Goal: Information Seeking & Learning: Compare options

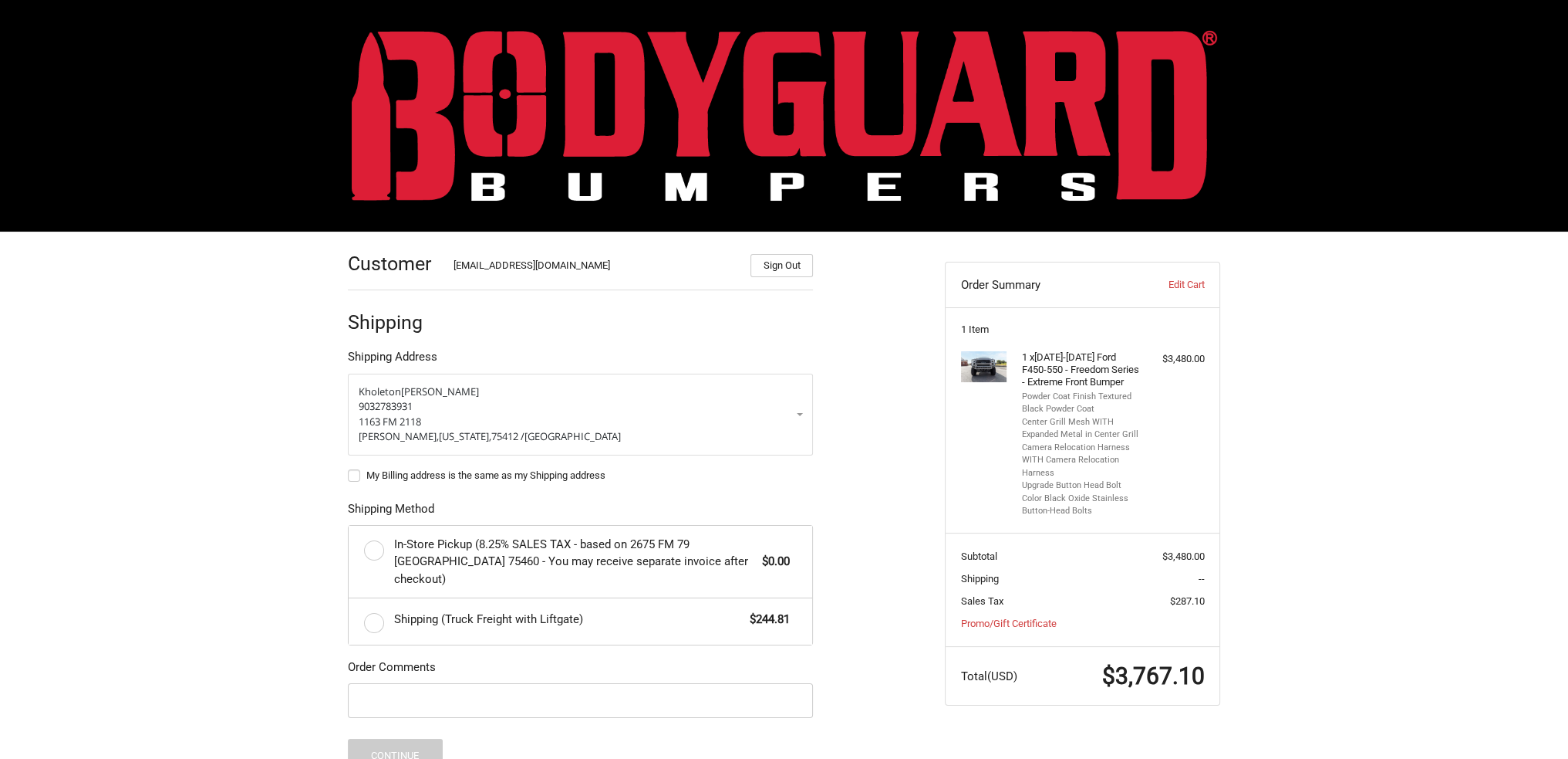
click at [614, 97] on img at bounding box center [784, 115] width 866 height 171
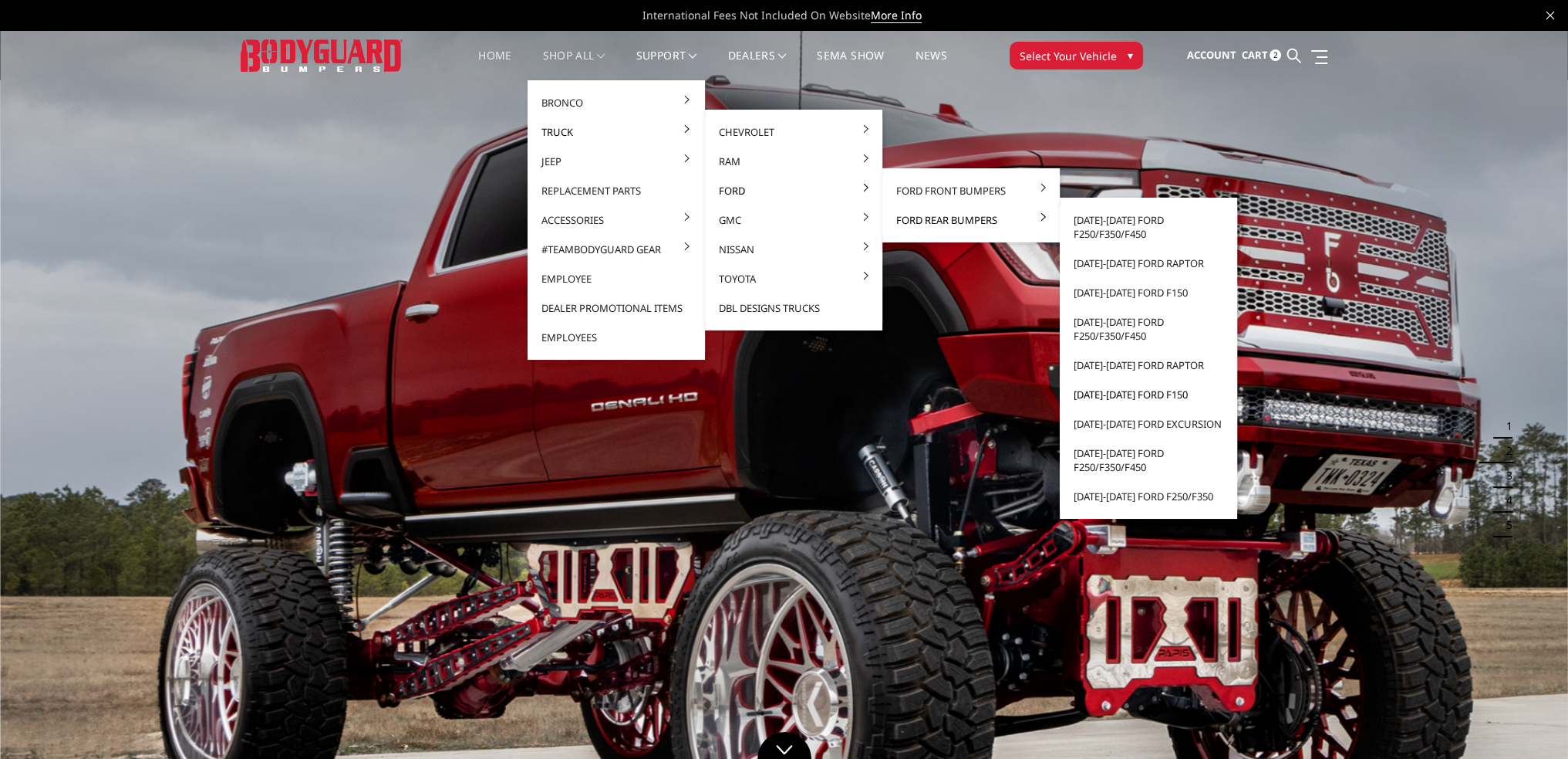
click at [1113, 391] on link "[DATE]-[DATE] Ford F150" at bounding box center [1148, 394] width 165 height 29
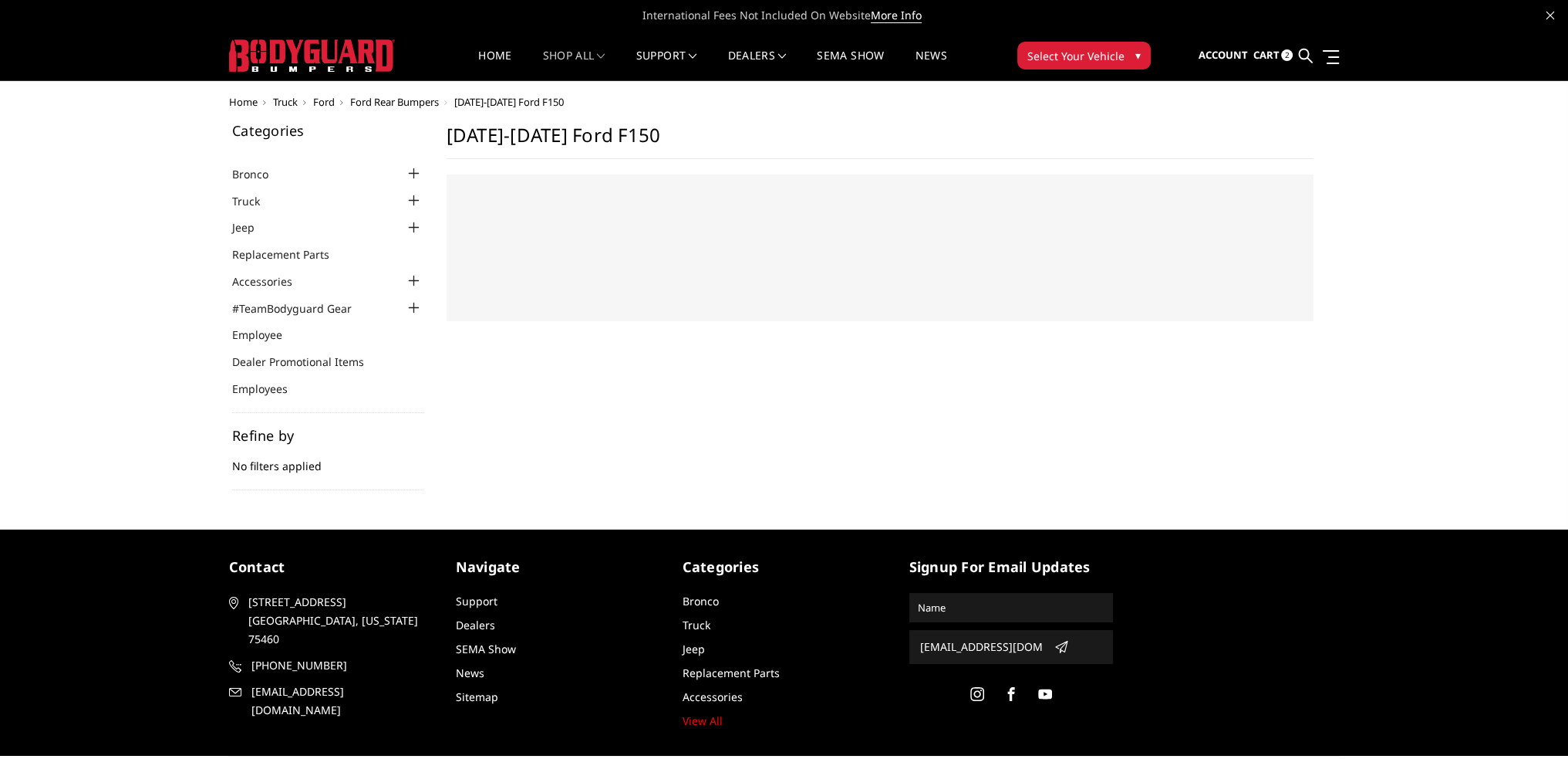
select select "US"
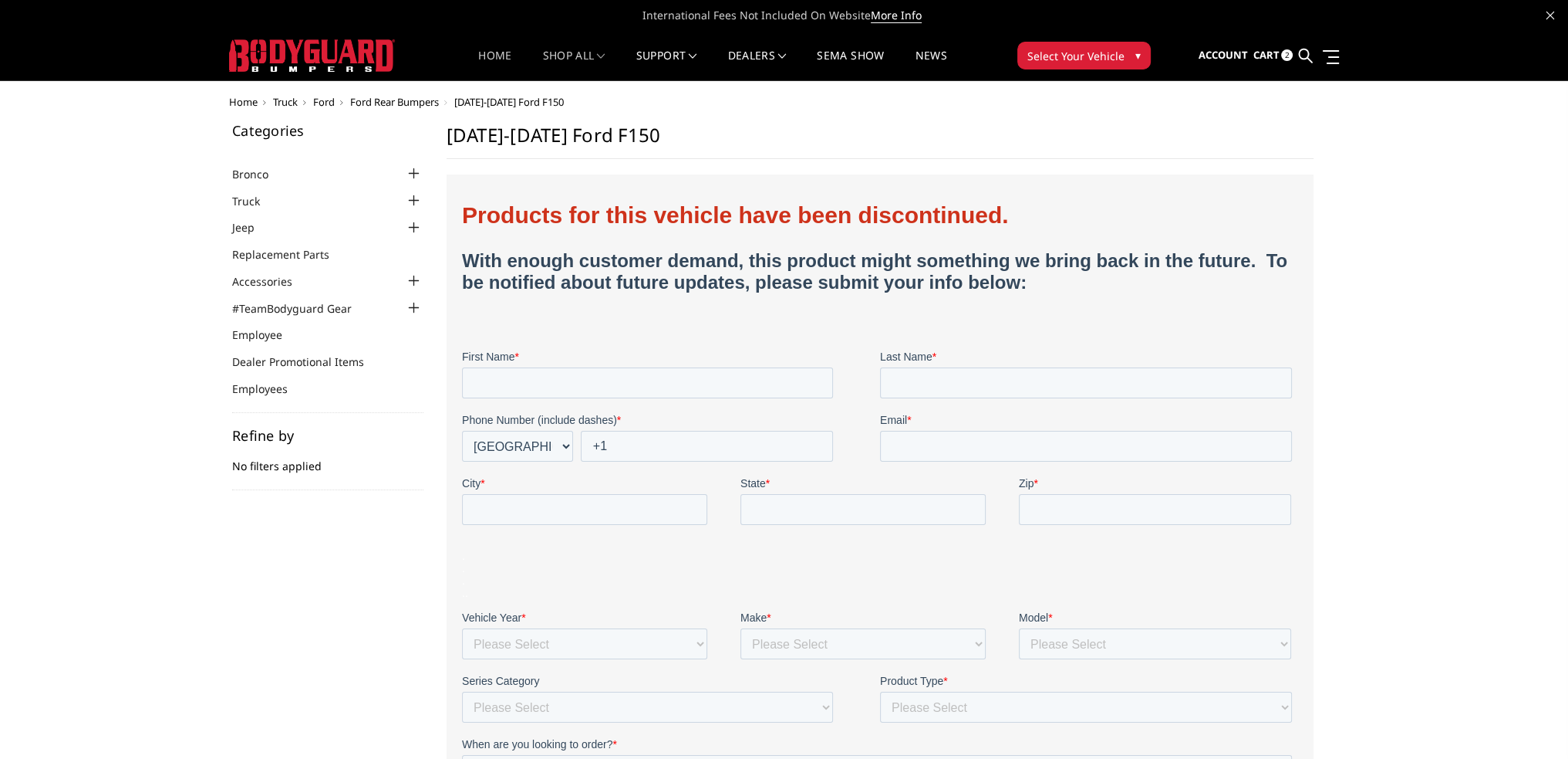
click at [488, 58] on link "Home" at bounding box center [495, 66] width 33 height 30
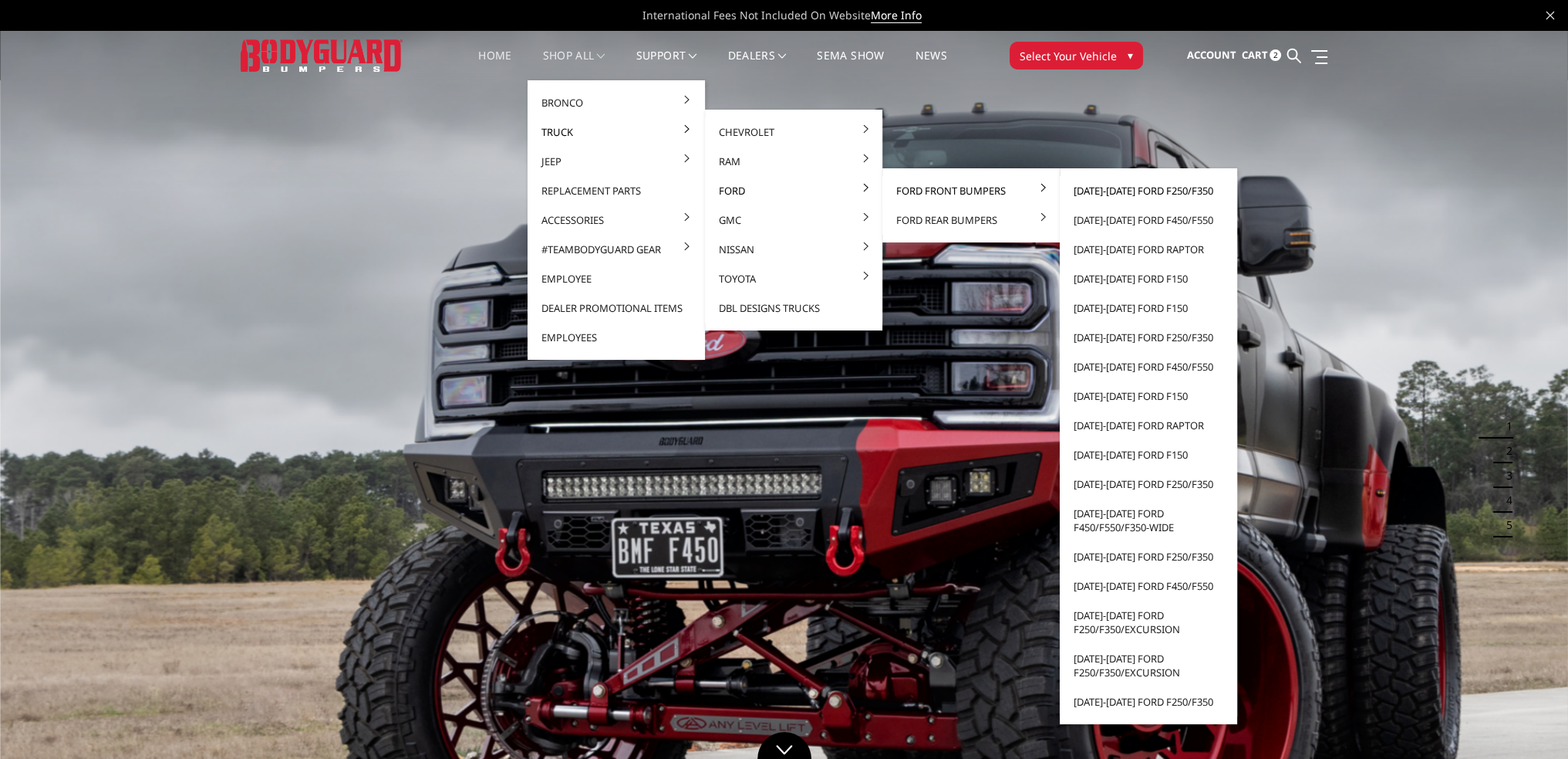
click at [1110, 192] on link "[DATE]-[DATE] Ford F250/F350" at bounding box center [1148, 190] width 165 height 29
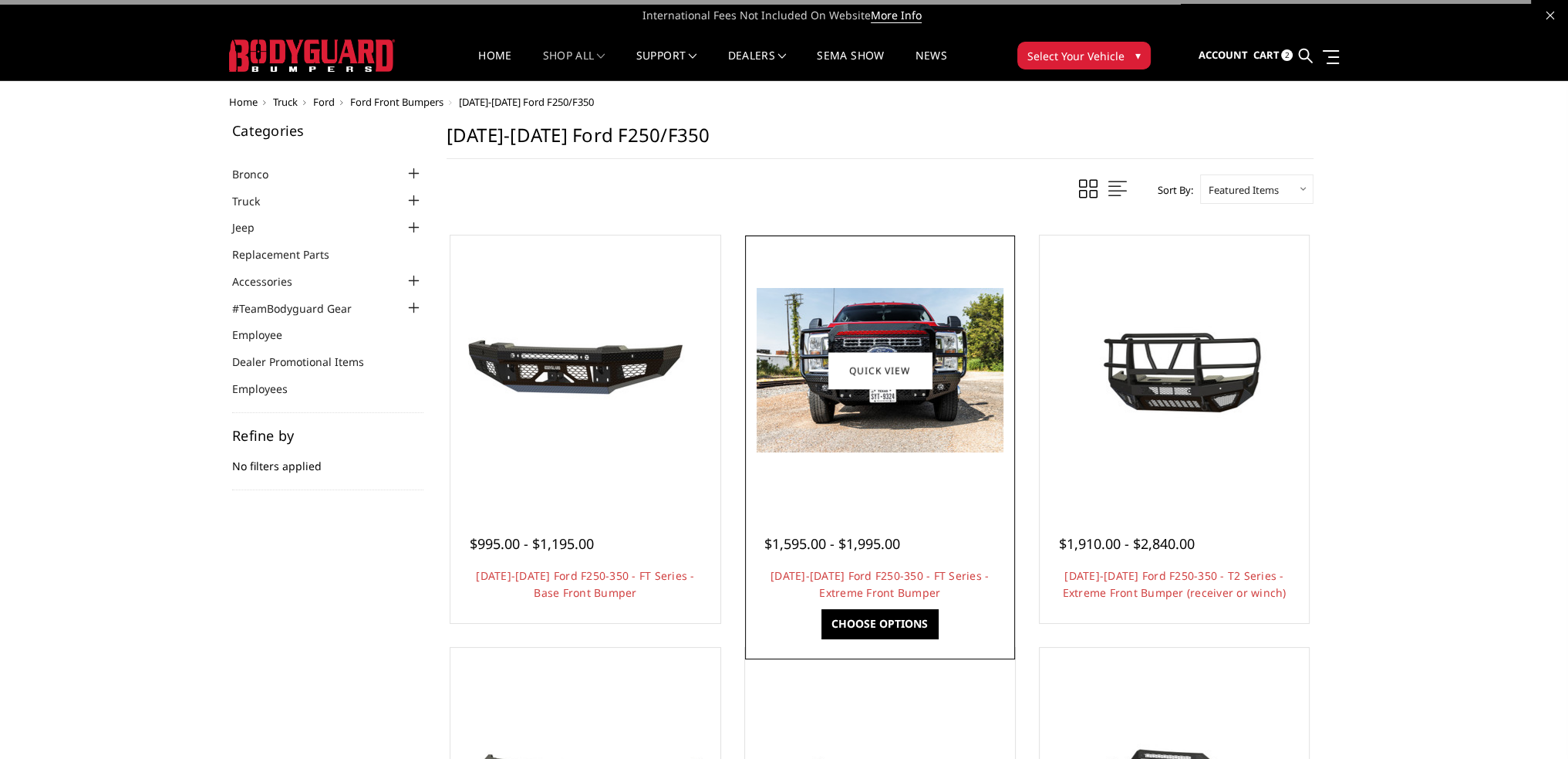
click at [893, 417] on img at bounding box center [880, 369] width 246 height 164
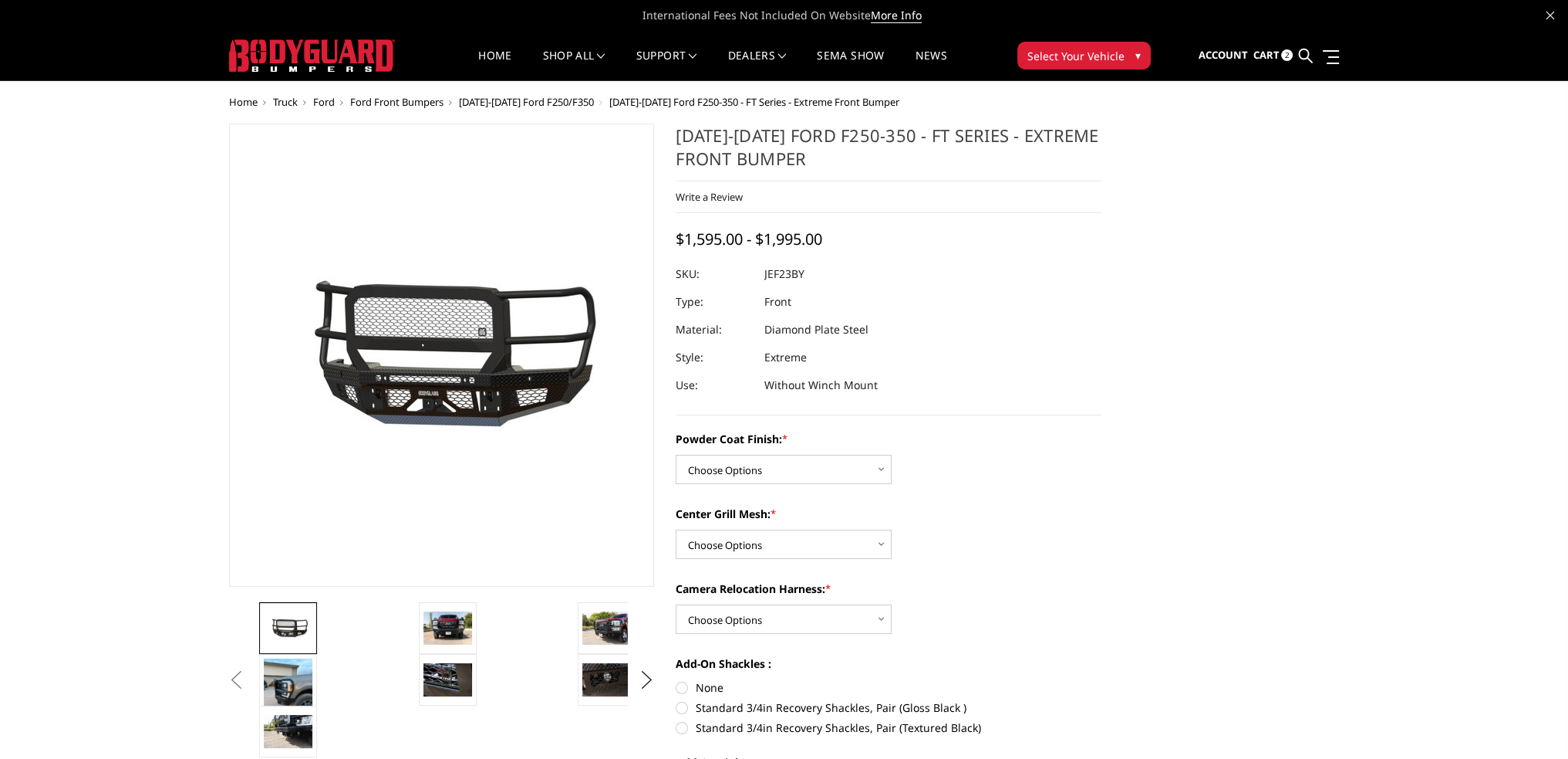
click at [582, 624] on img at bounding box center [607, 627] width 49 height 33
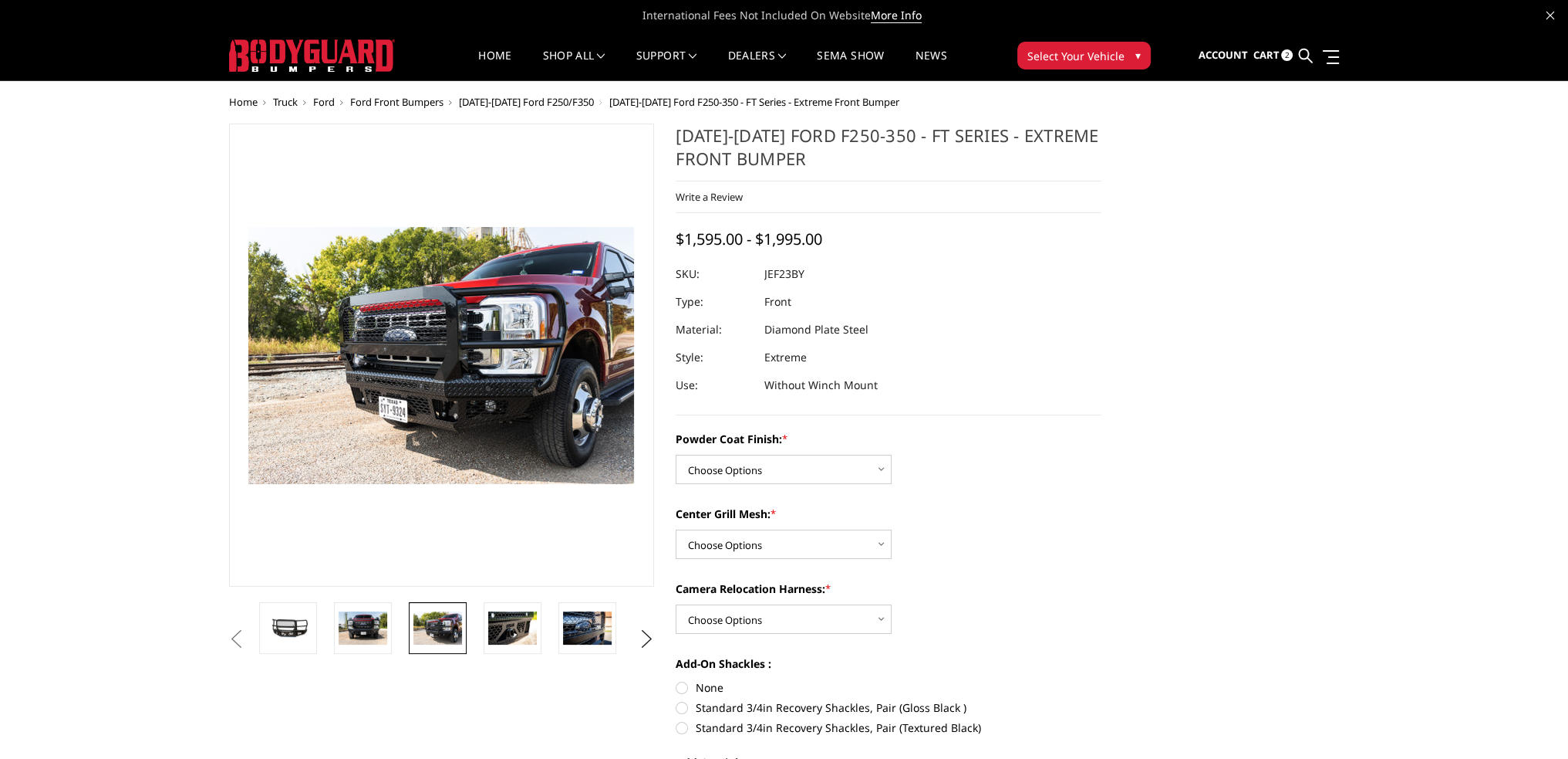
click at [421, 627] on img at bounding box center [438, 627] width 49 height 33
click at [650, 638] on button "Next" at bounding box center [647, 640] width 24 height 24
click at [650, 637] on button "Next" at bounding box center [647, 640] width 24 height 24
click at [649, 636] on button "Next" at bounding box center [647, 640] width 24 height 24
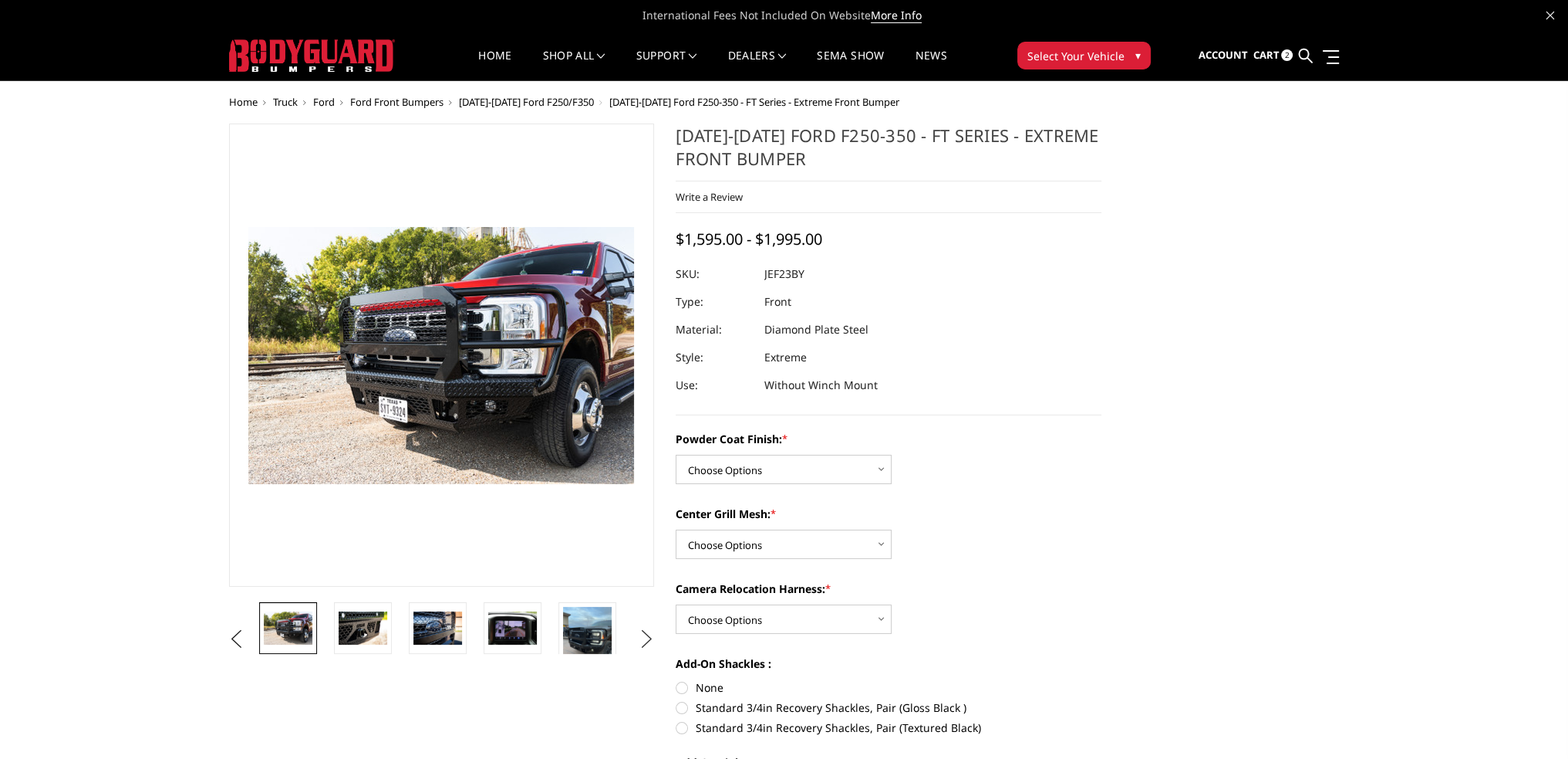
click at [644, 632] on button "Next" at bounding box center [647, 640] width 24 height 24
click at [574, 631] on img at bounding box center [587, 639] width 49 height 65
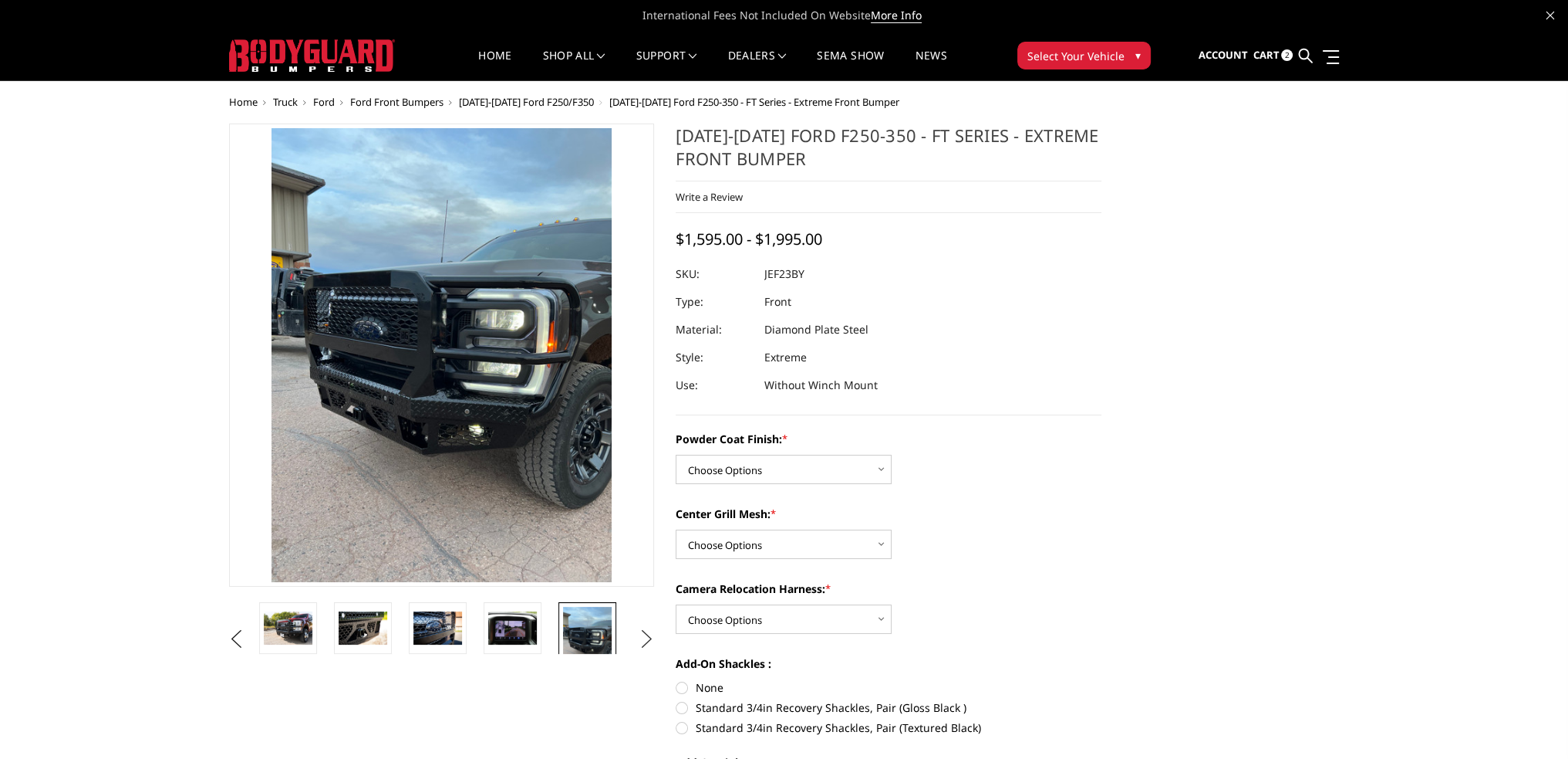
click at [641, 640] on button "Next" at bounding box center [647, 640] width 24 height 24
click at [640, 638] on button "Next" at bounding box center [647, 640] width 24 height 24
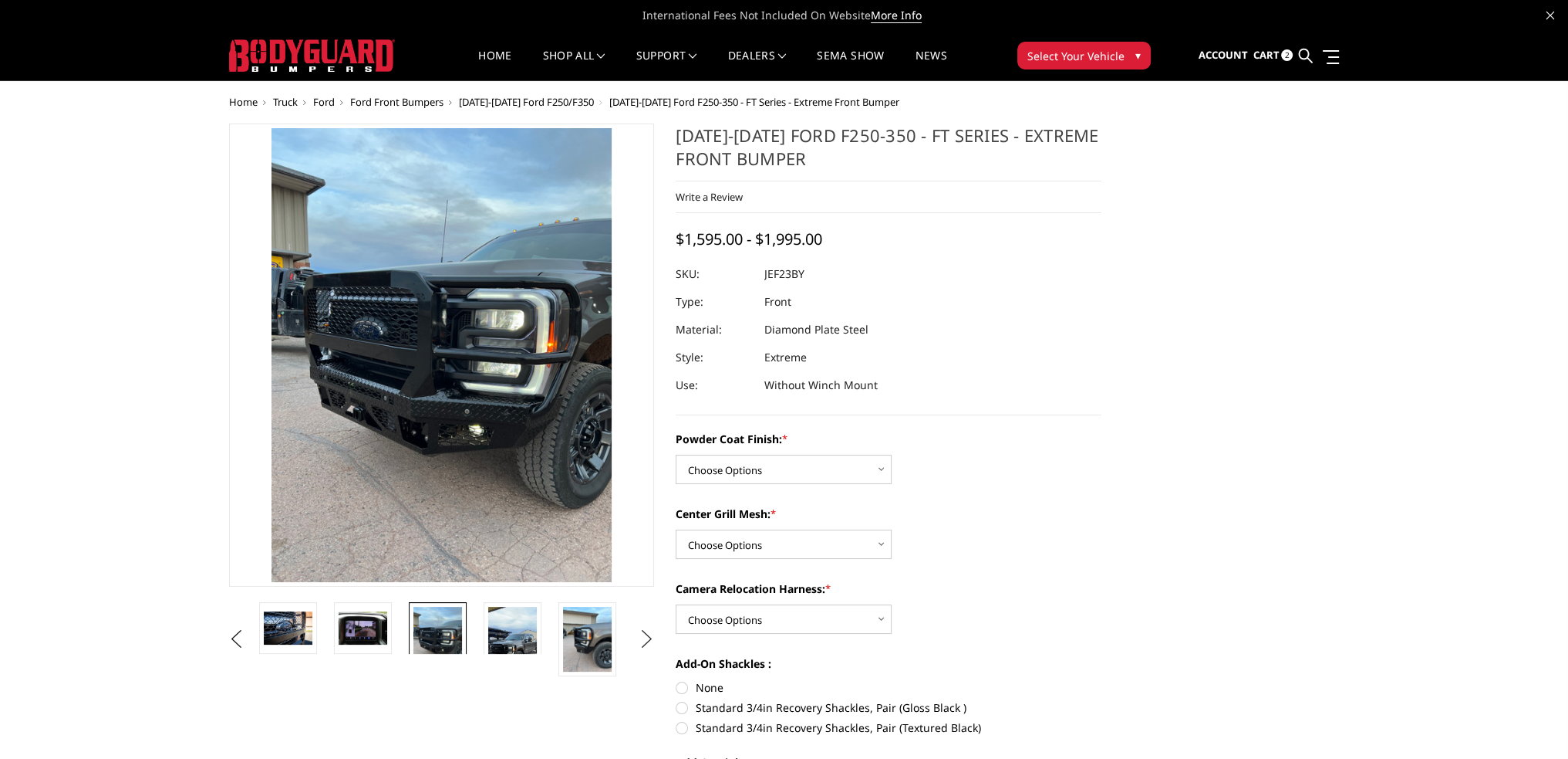
click at [642, 638] on button "Next" at bounding box center [647, 640] width 24 height 24
click at [643, 638] on button "Next" at bounding box center [647, 640] width 24 height 24
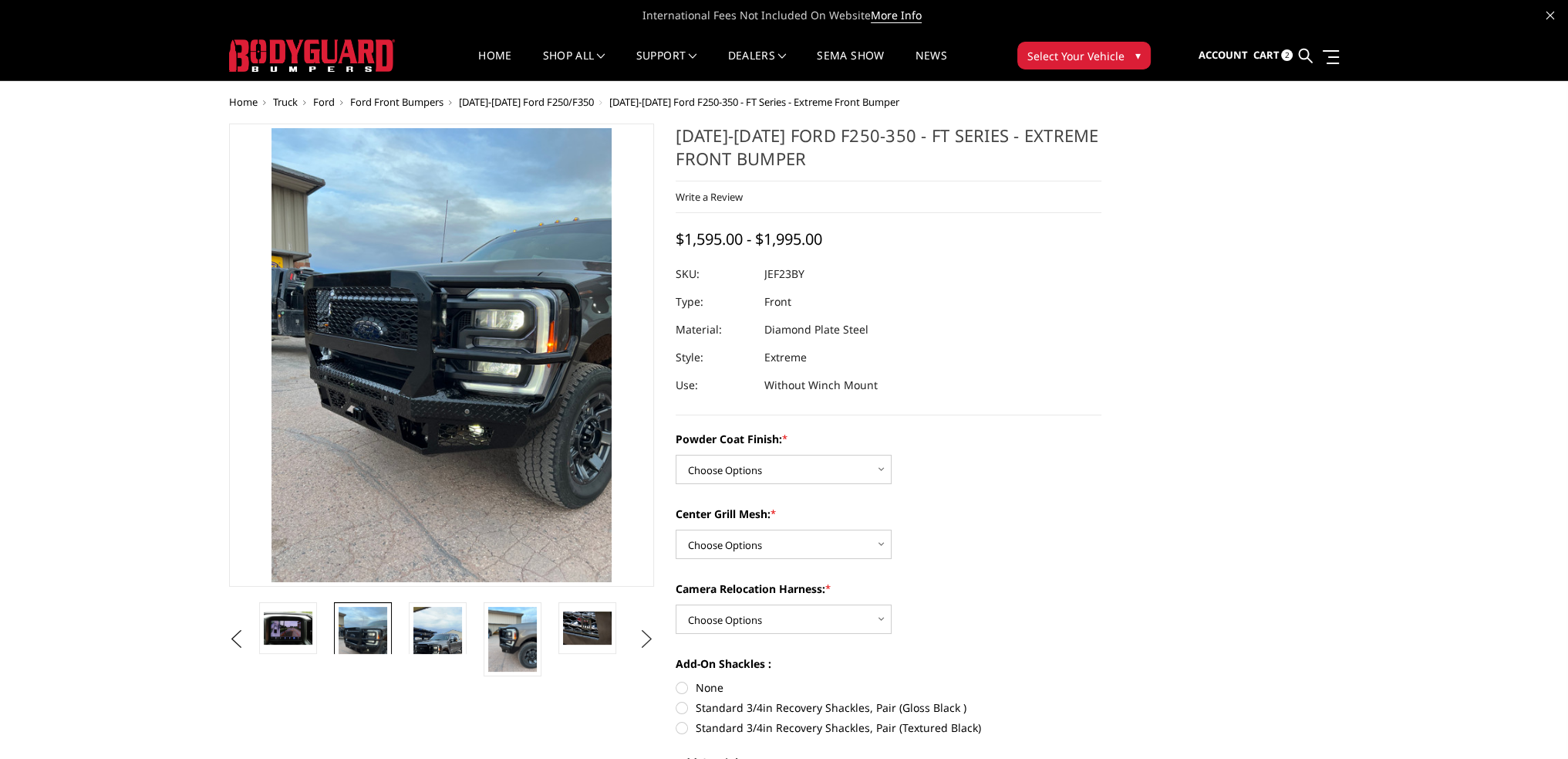
click at [651, 645] on button "Next" at bounding box center [647, 640] width 24 height 24
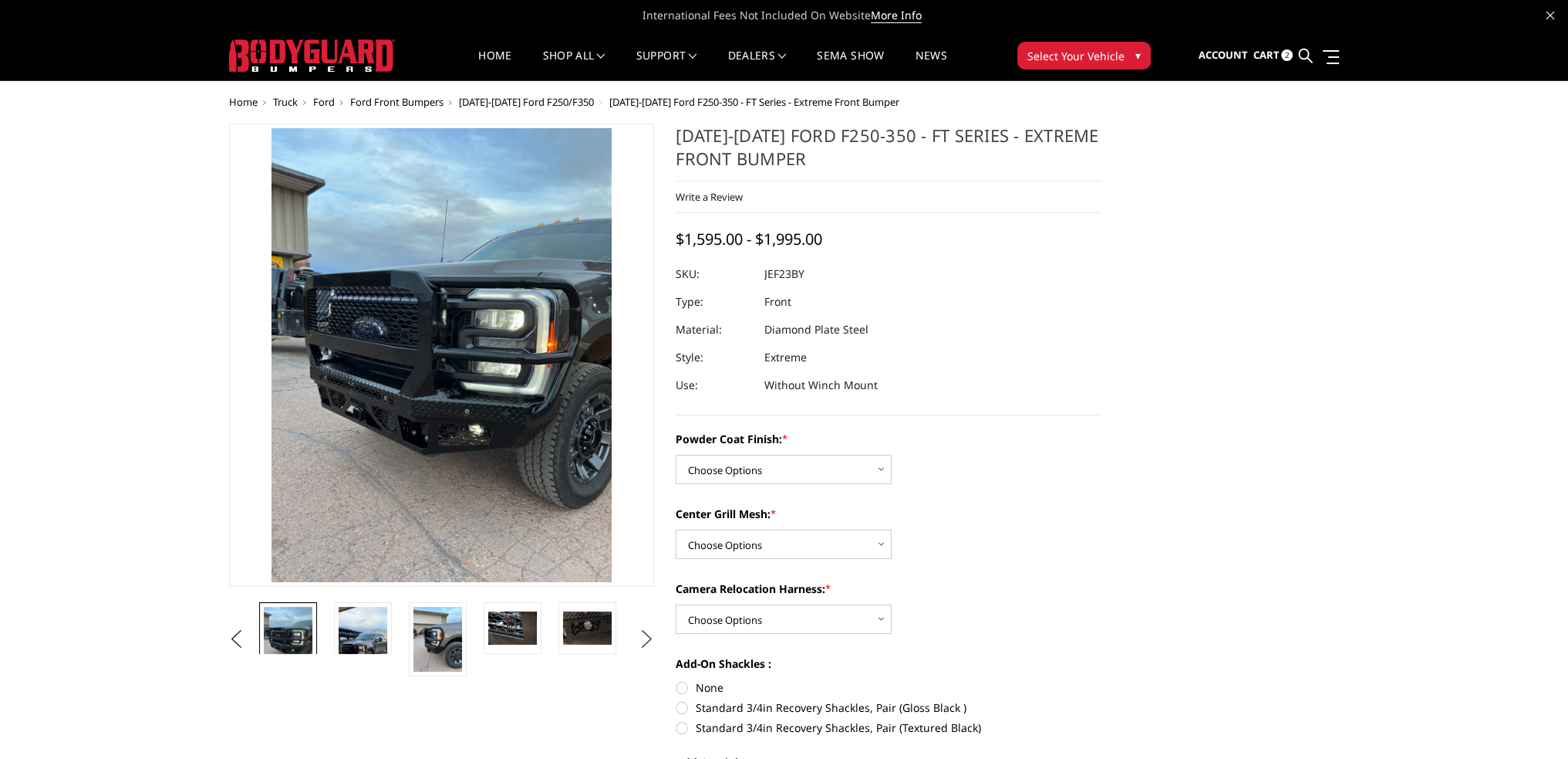
click at [646, 640] on button "Next" at bounding box center [647, 640] width 24 height 24
click at [646, 638] on button "Next" at bounding box center [647, 640] width 24 height 24
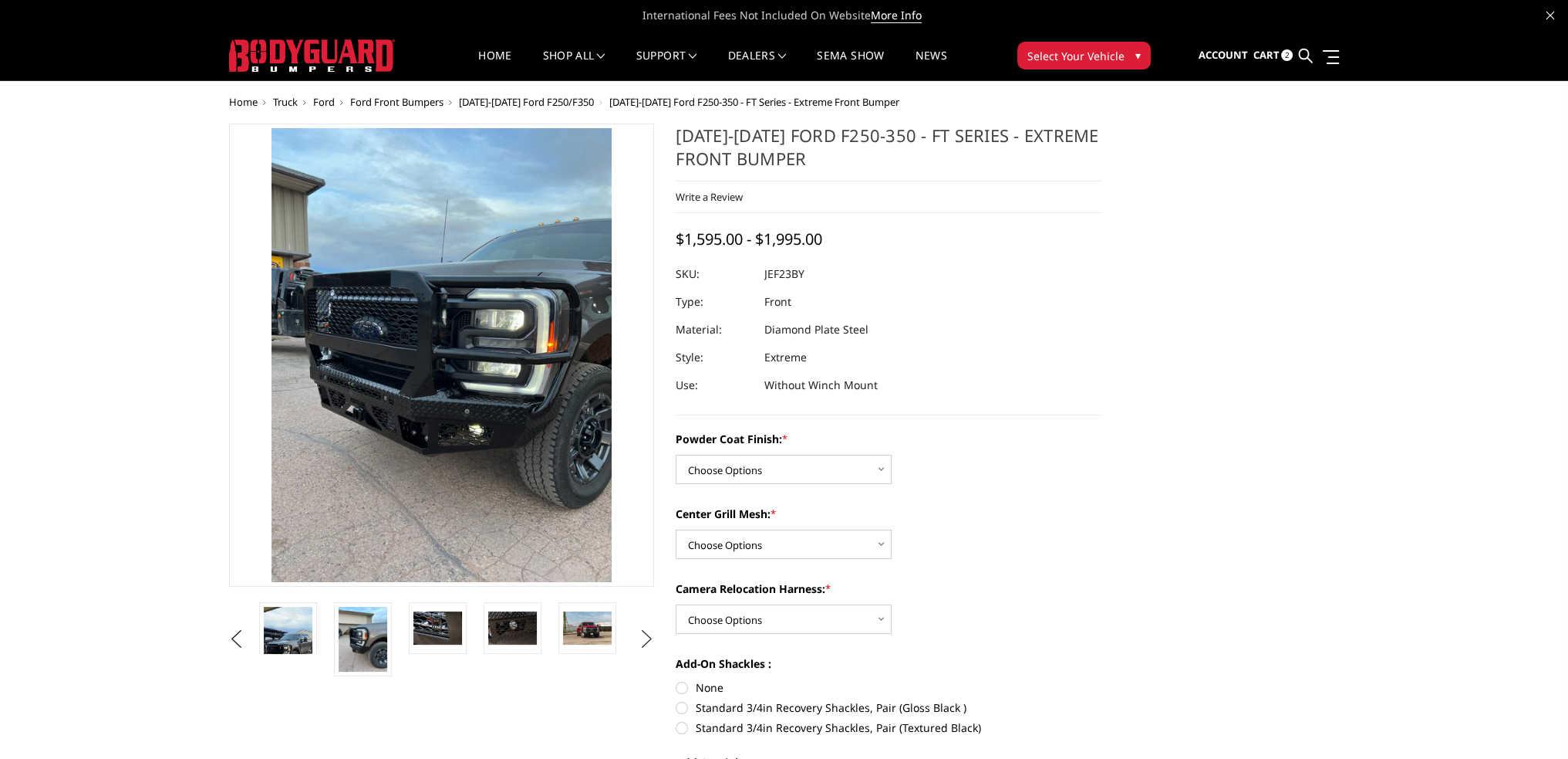
click at [646, 635] on button "Next" at bounding box center [647, 640] width 24 height 24
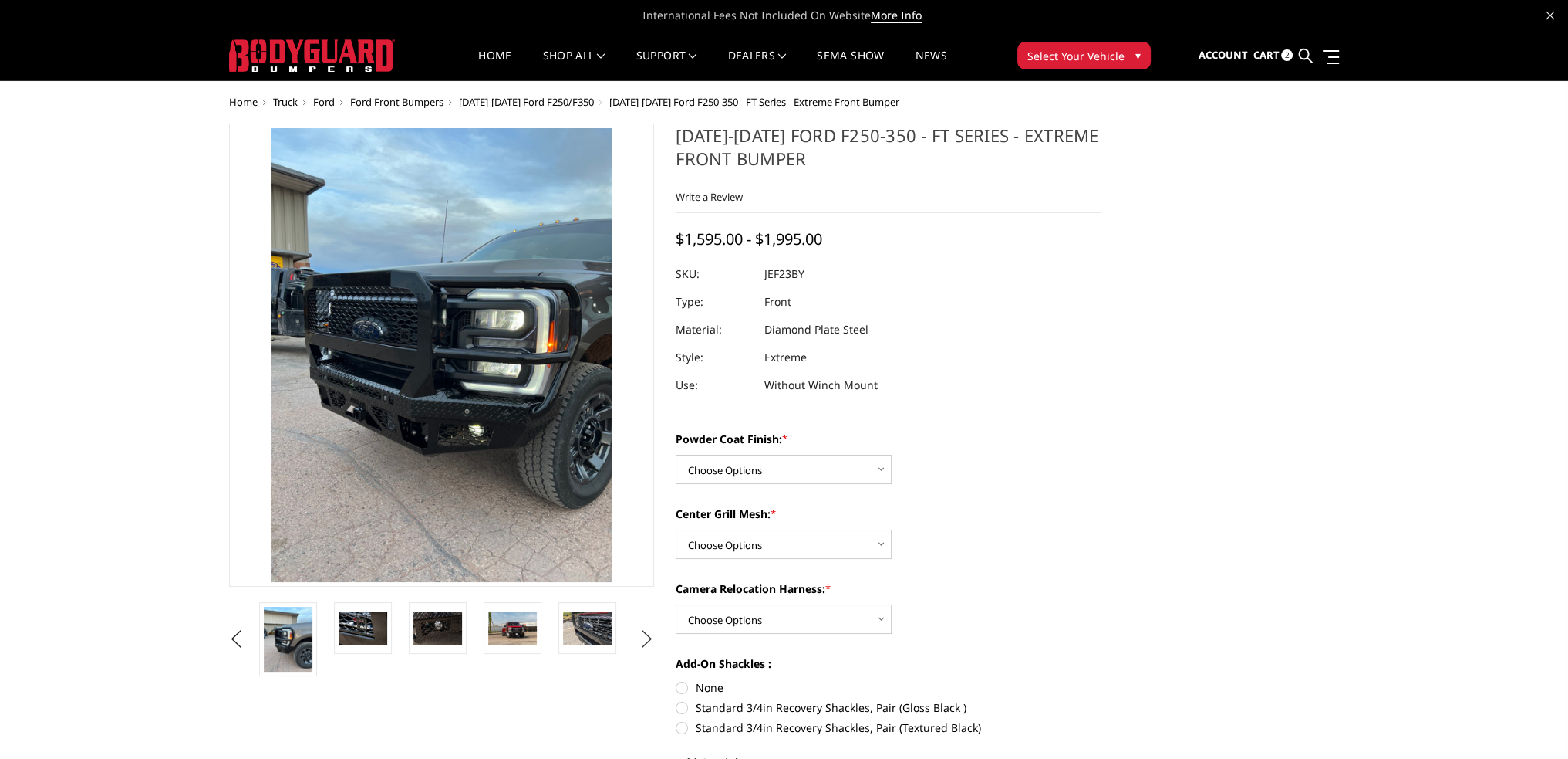
click at [646, 635] on button "Next" at bounding box center [647, 640] width 24 height 24
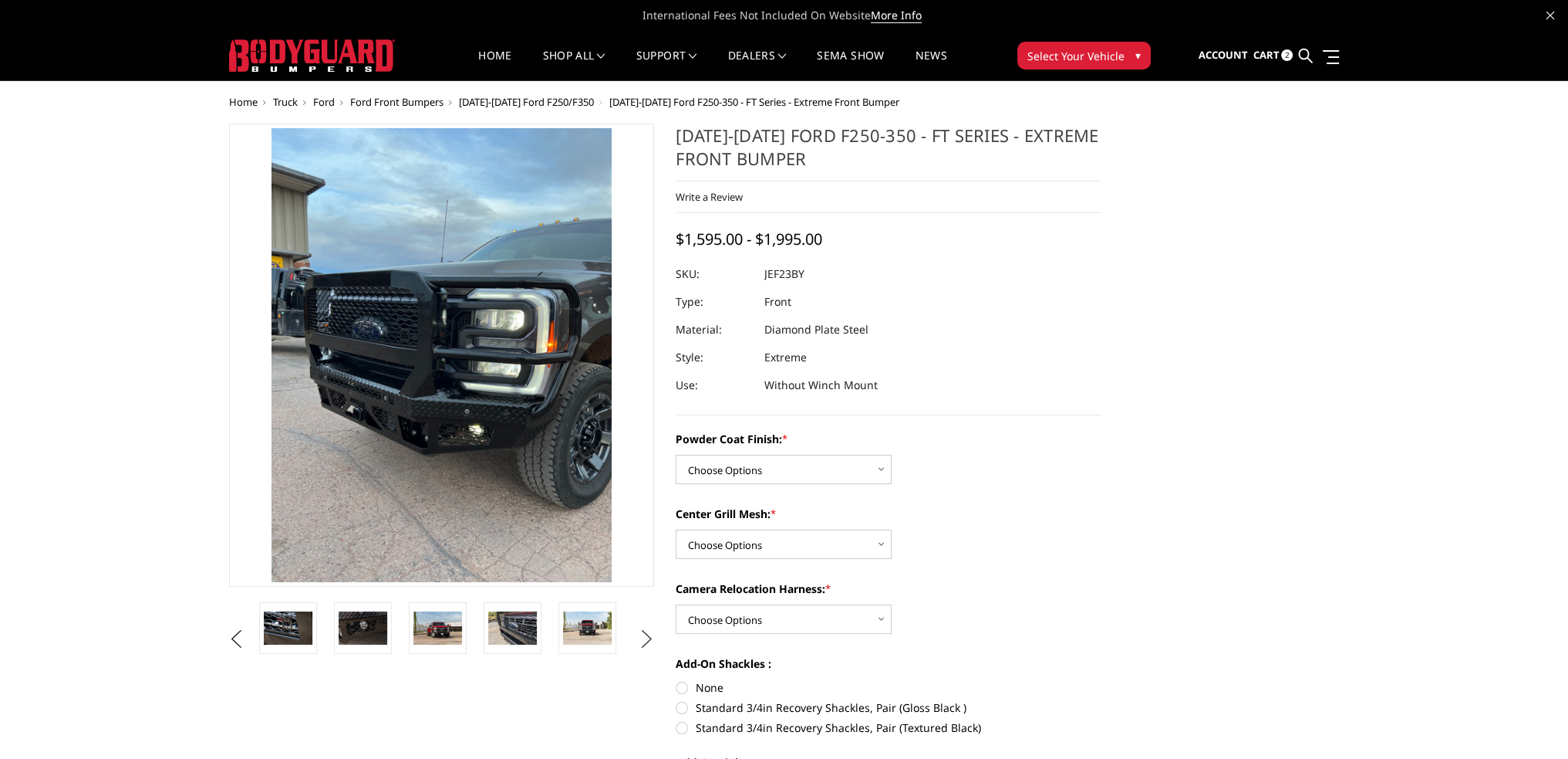
click at [646, 635] on button "Next" at bounding box center [647, 640] width 24 height 24
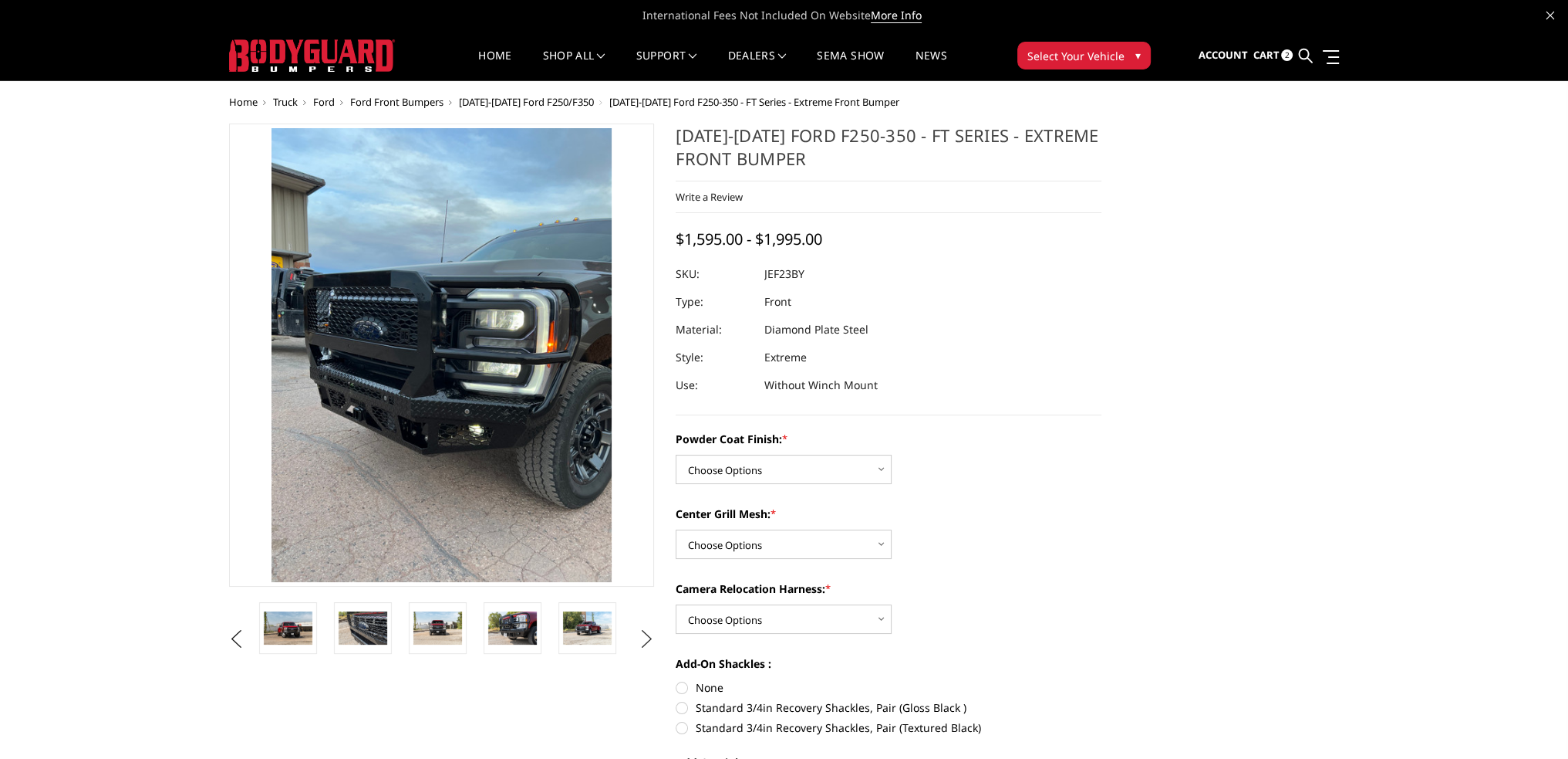
click at [646, 635] on button "Next" at bounding box center [647, 640] width 24 height 24
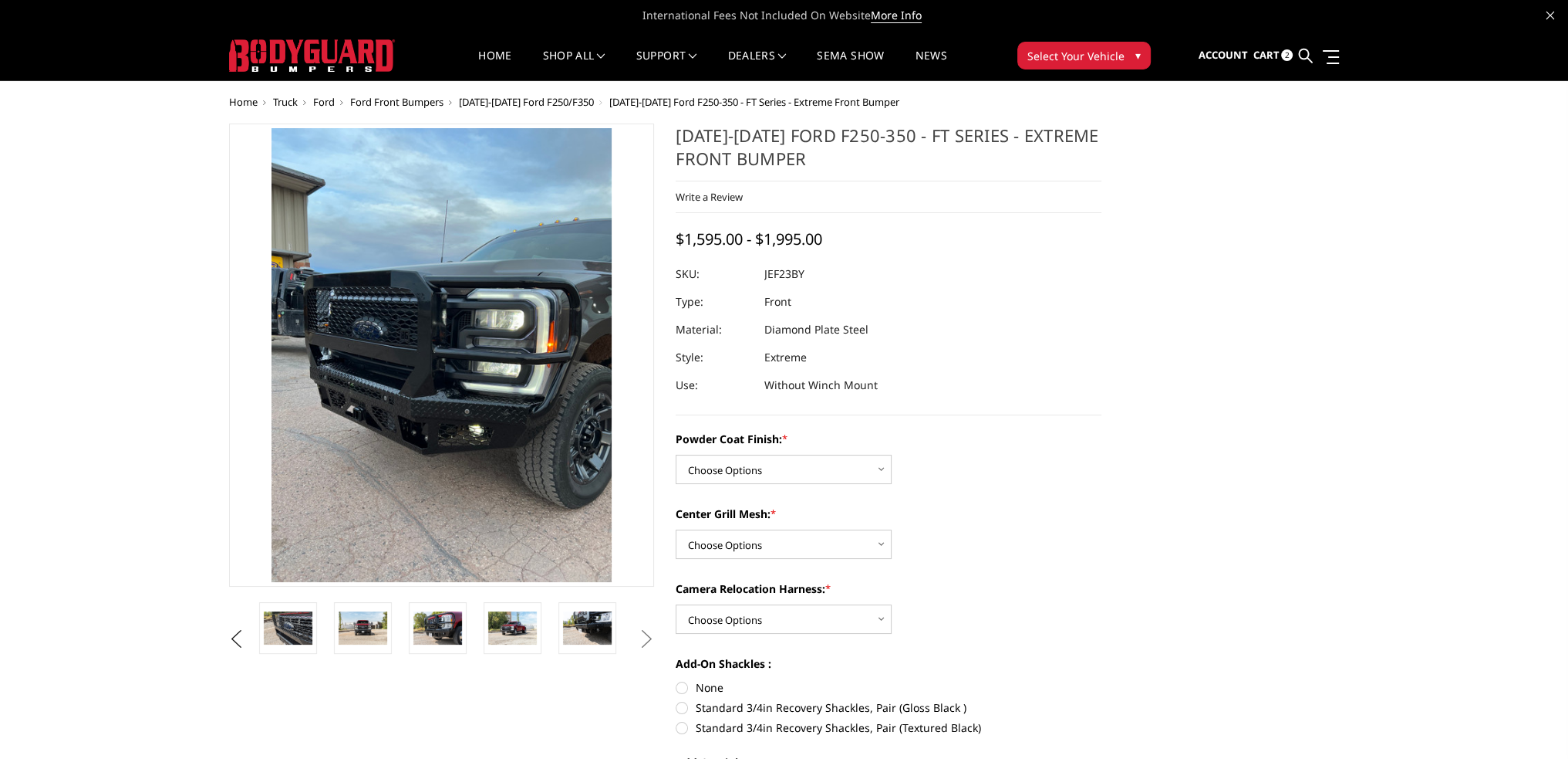
click at [646, 635] on button "Next" at bounding box center [647, 640] width 24 height 24
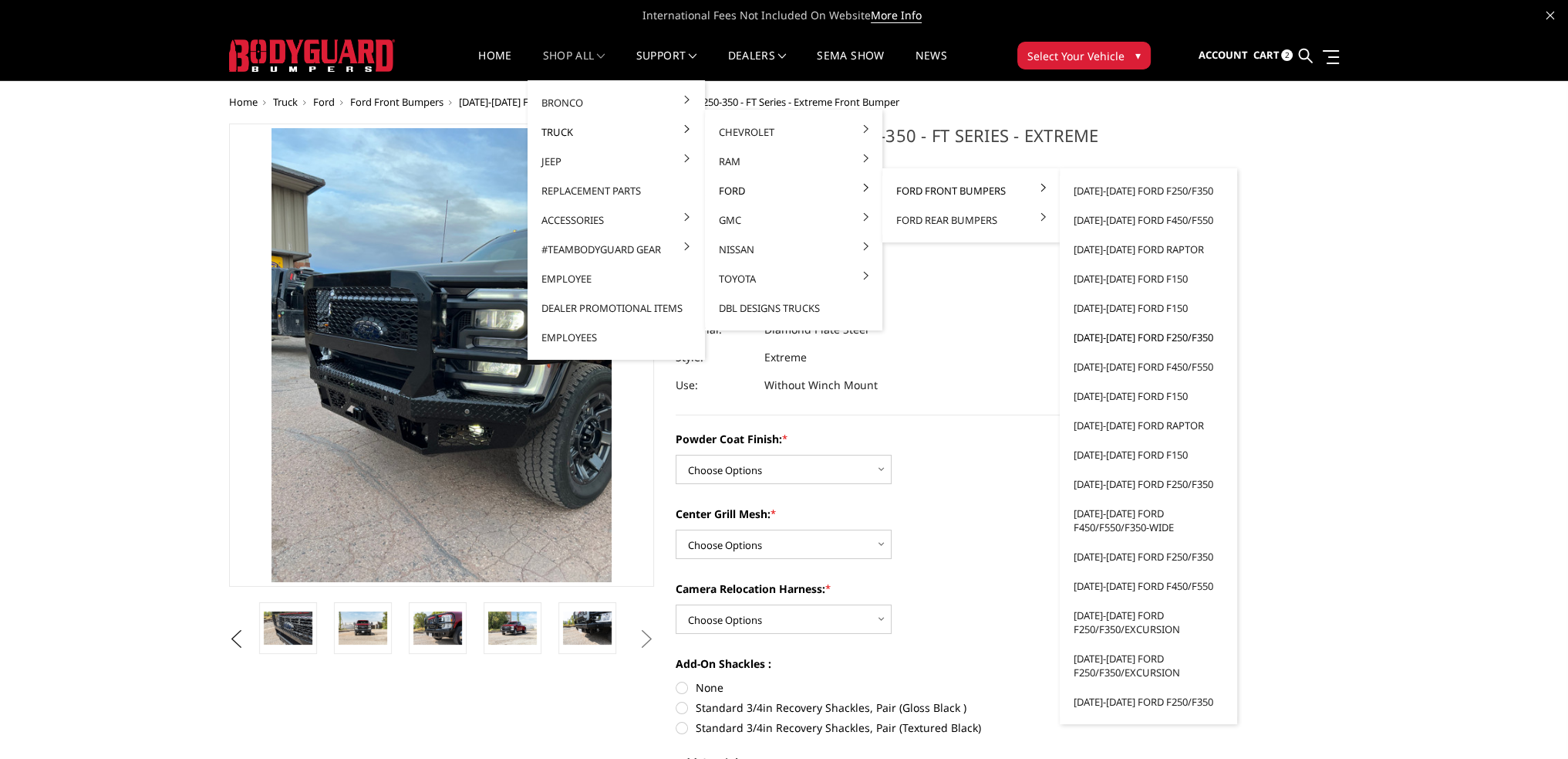
click at [1129, 341] on link "[DATE]-[DATE] Ford F250/F350" at bounding box center [1148, 337] width 165 height 29
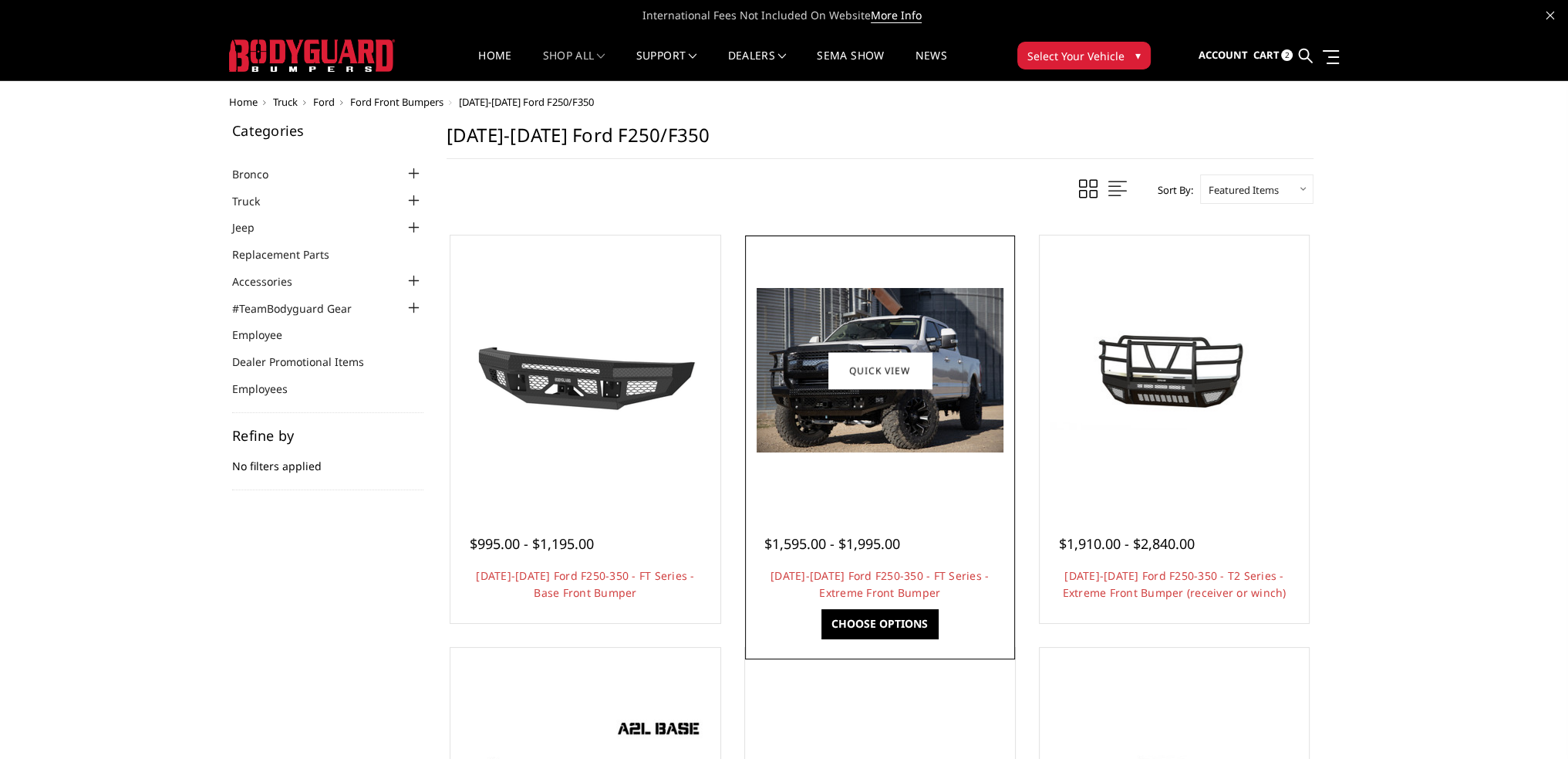
click at [892, 411] on img at bounding box center [880, 369] width 246 height 164
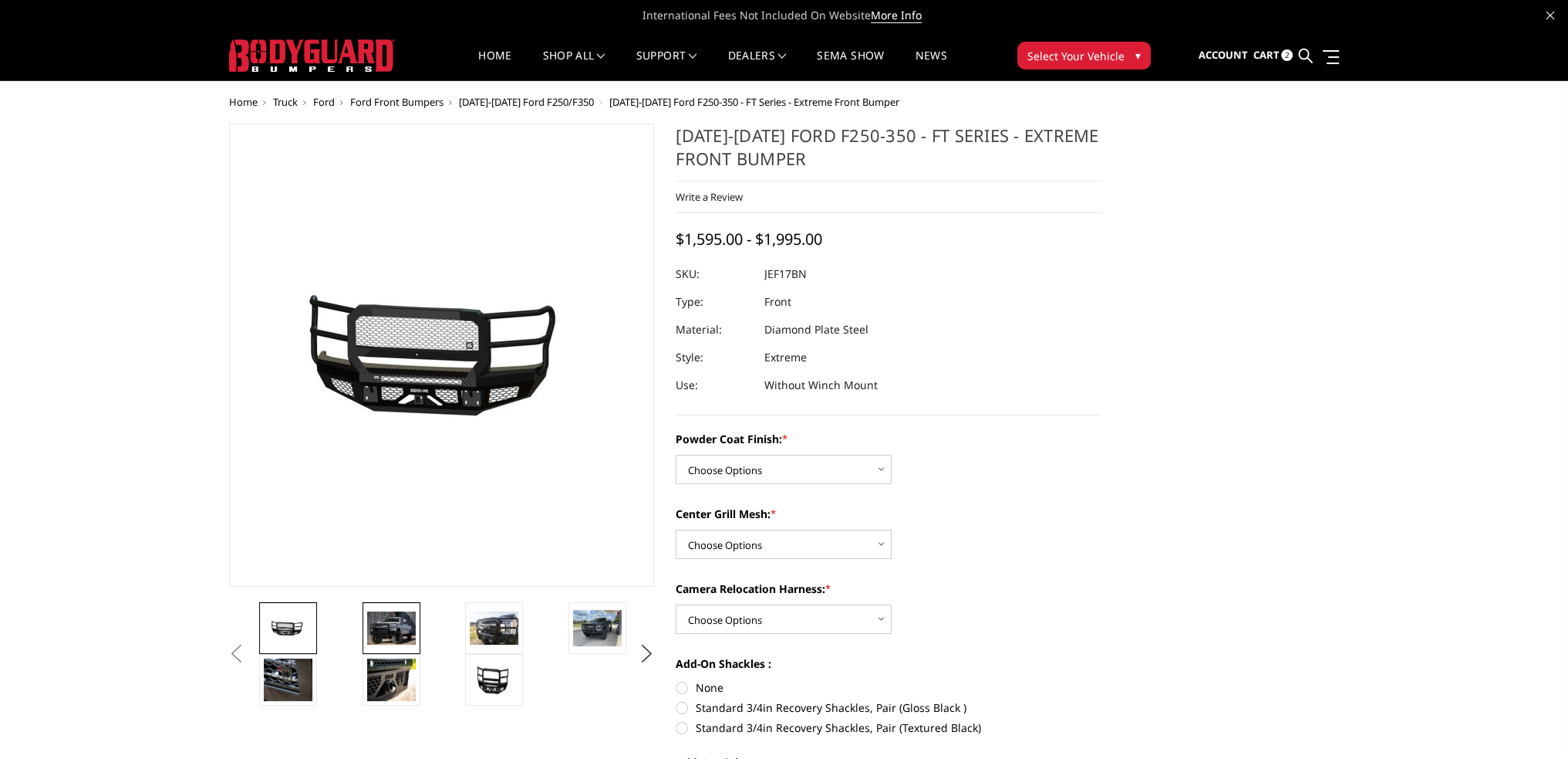
click at [395, 620] on img at bounding box center [392, 627] width 49 height 33
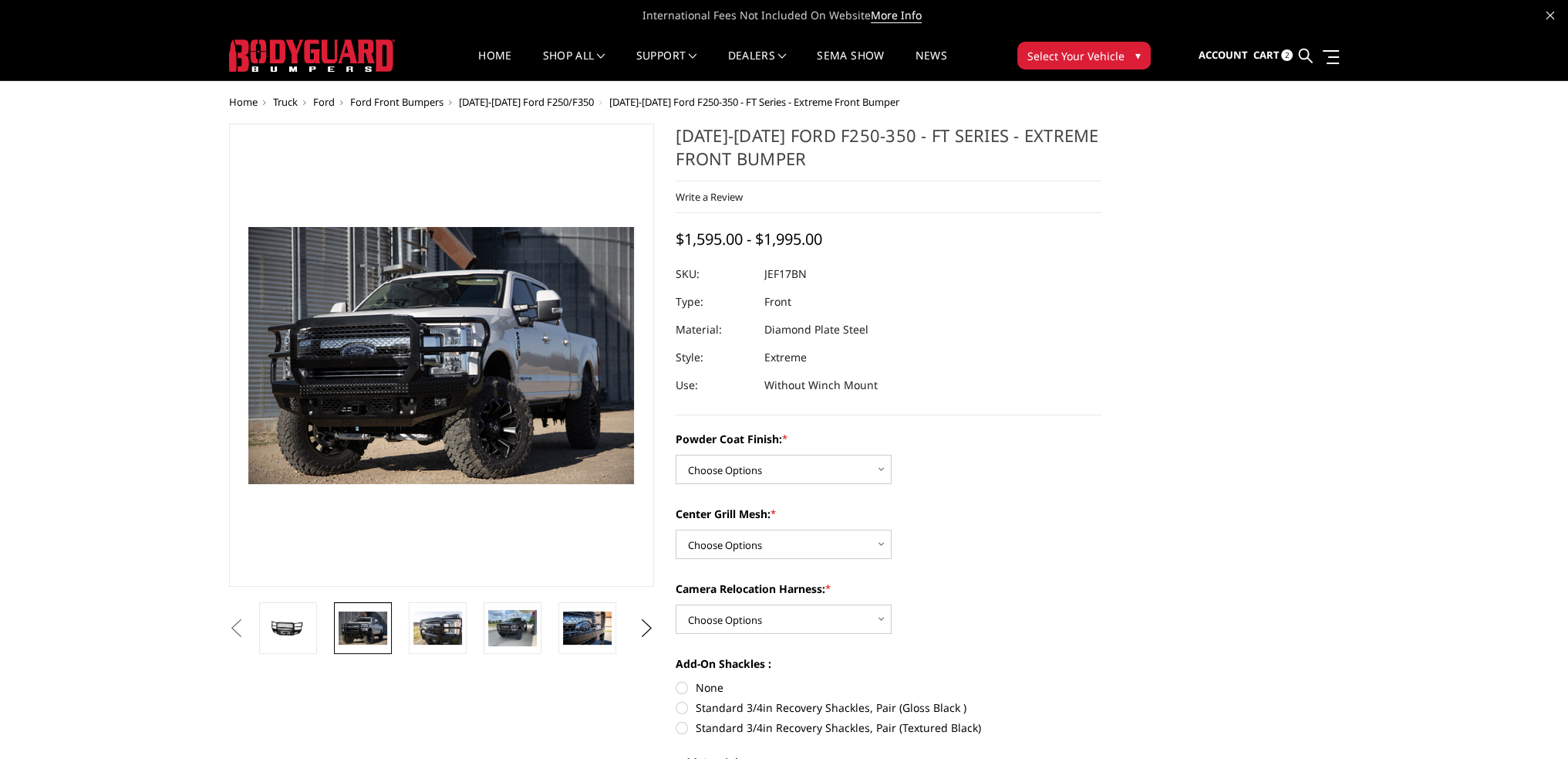
click at [420, 406] on img at bounding box center [471, 334] width 988 height 658
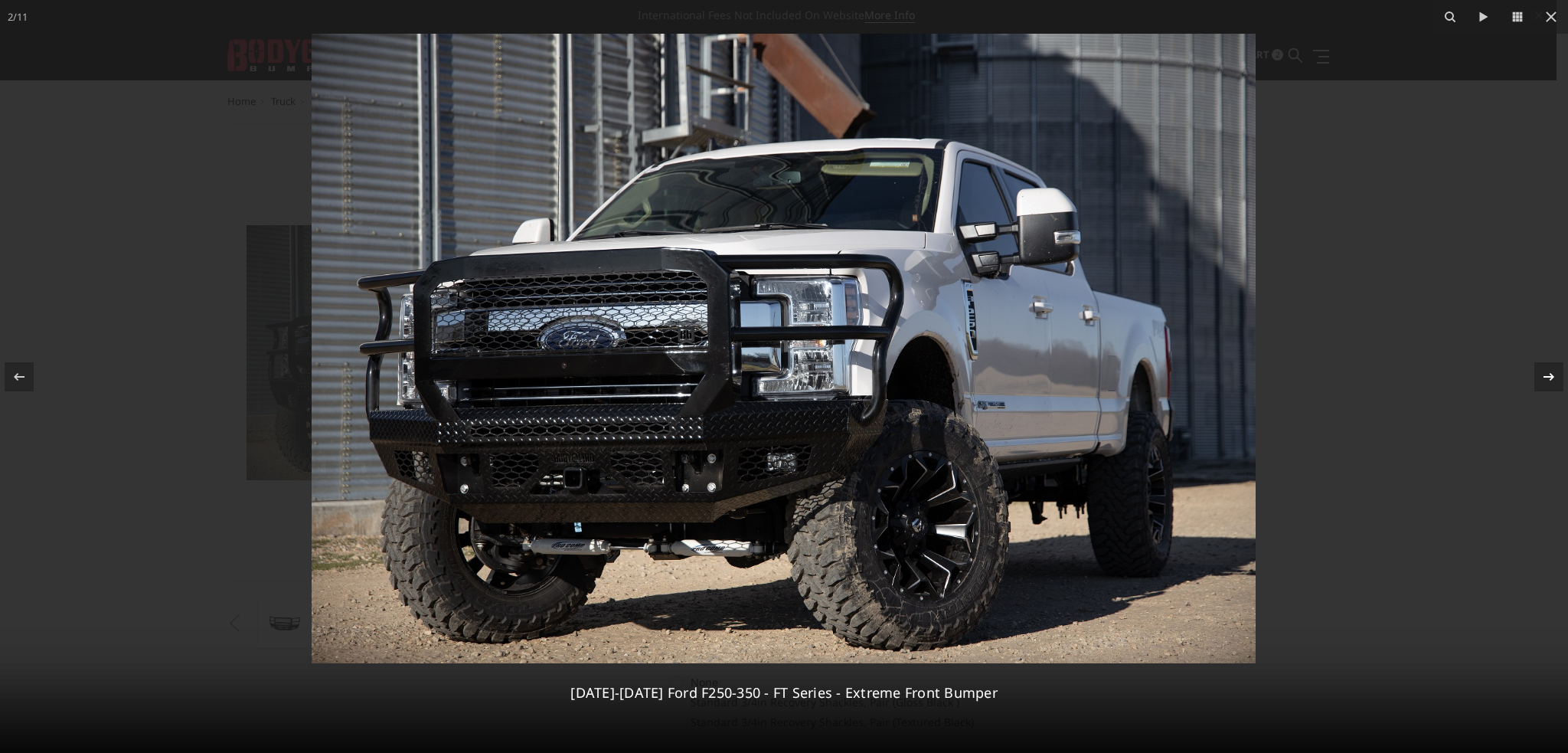
click at [1556, 379] on icon at bounding box center [1549, 376] width 18 height 18
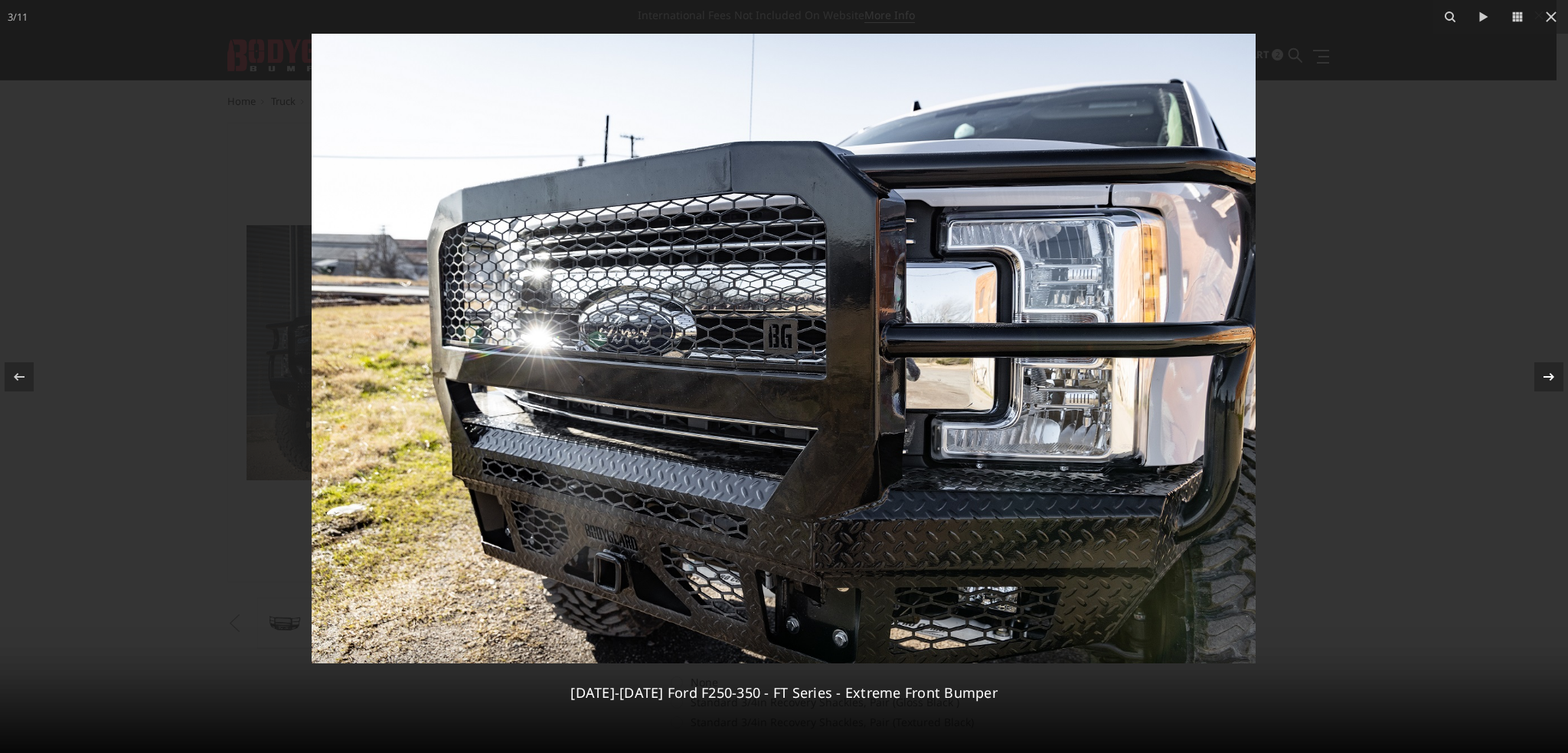
click at [1556, 376] on icon at bounding box center [1549, 376] width 18 height 18
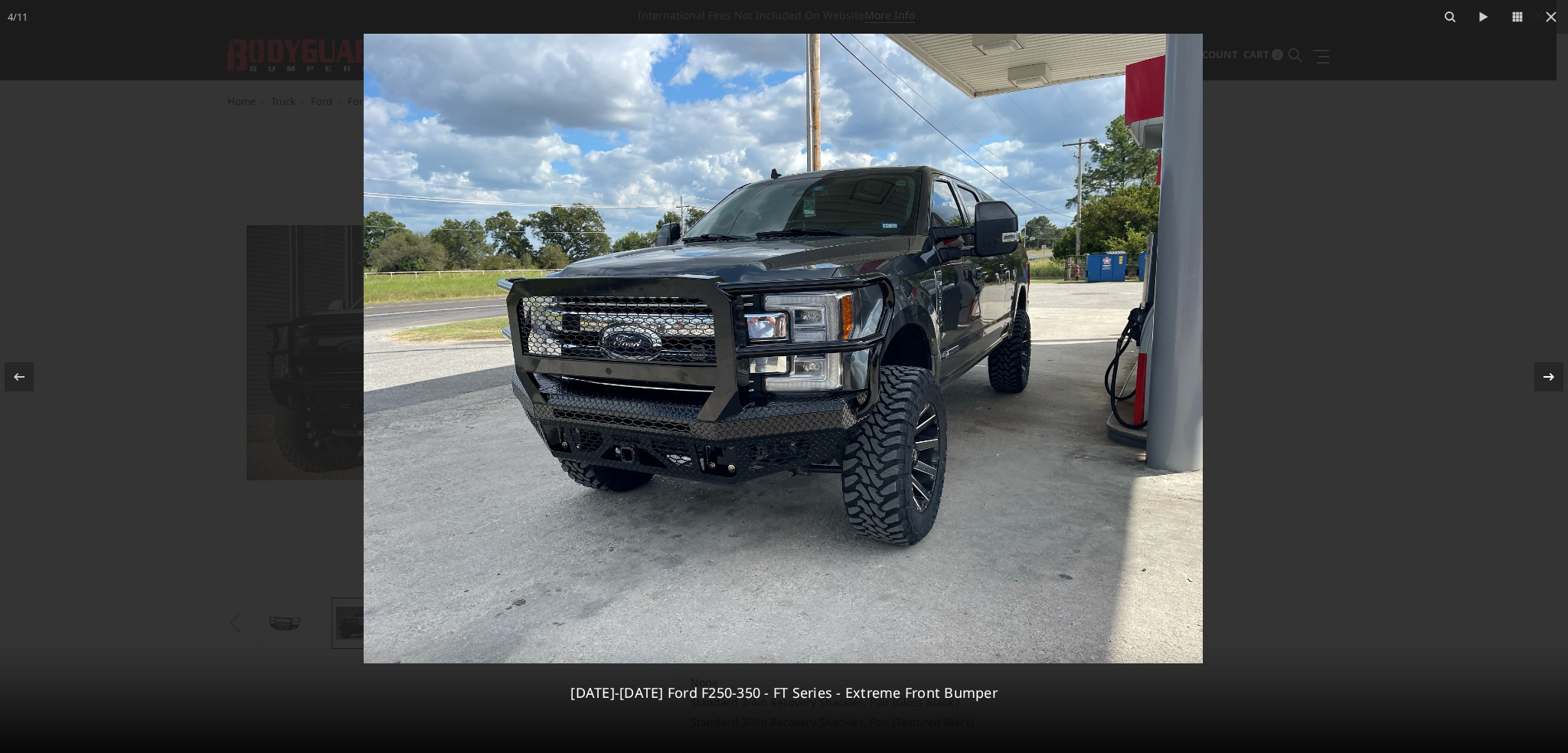
click at [1556, 374] on icon at bounding box center [1549, 376] width 18 height 18
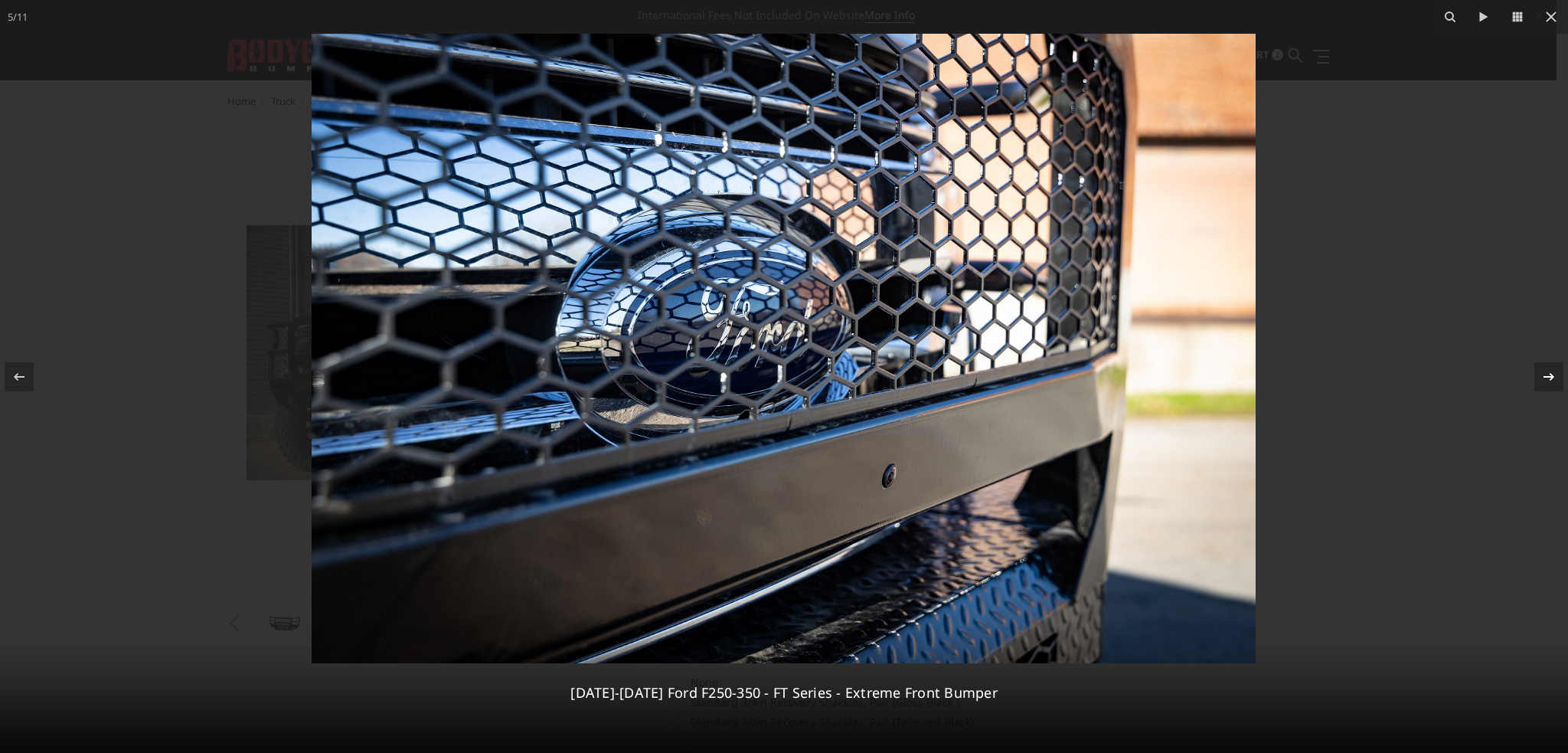
click at [1556, 374] on icon at bounding box center [1549, 376] width 18 height 18
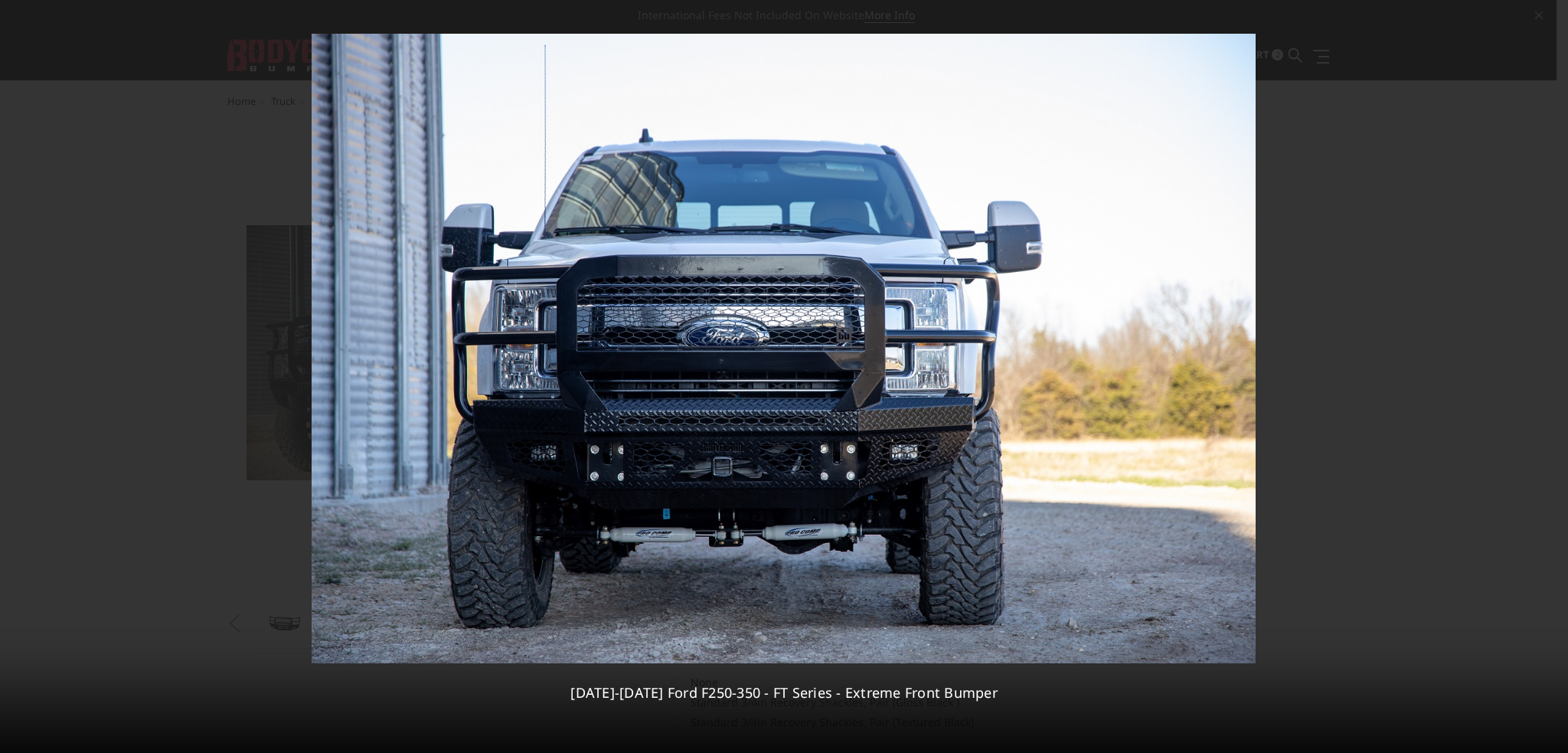
click at [1556, 374] on div "6 / 11 2017-2022 Ford F250-350 - FT Series - Extreme Front Bumper" at bounding box center [784, 376] width 1568 height 753
click at [1550, 19] on icon at bounding box center [1551, 17] width 18 height 18
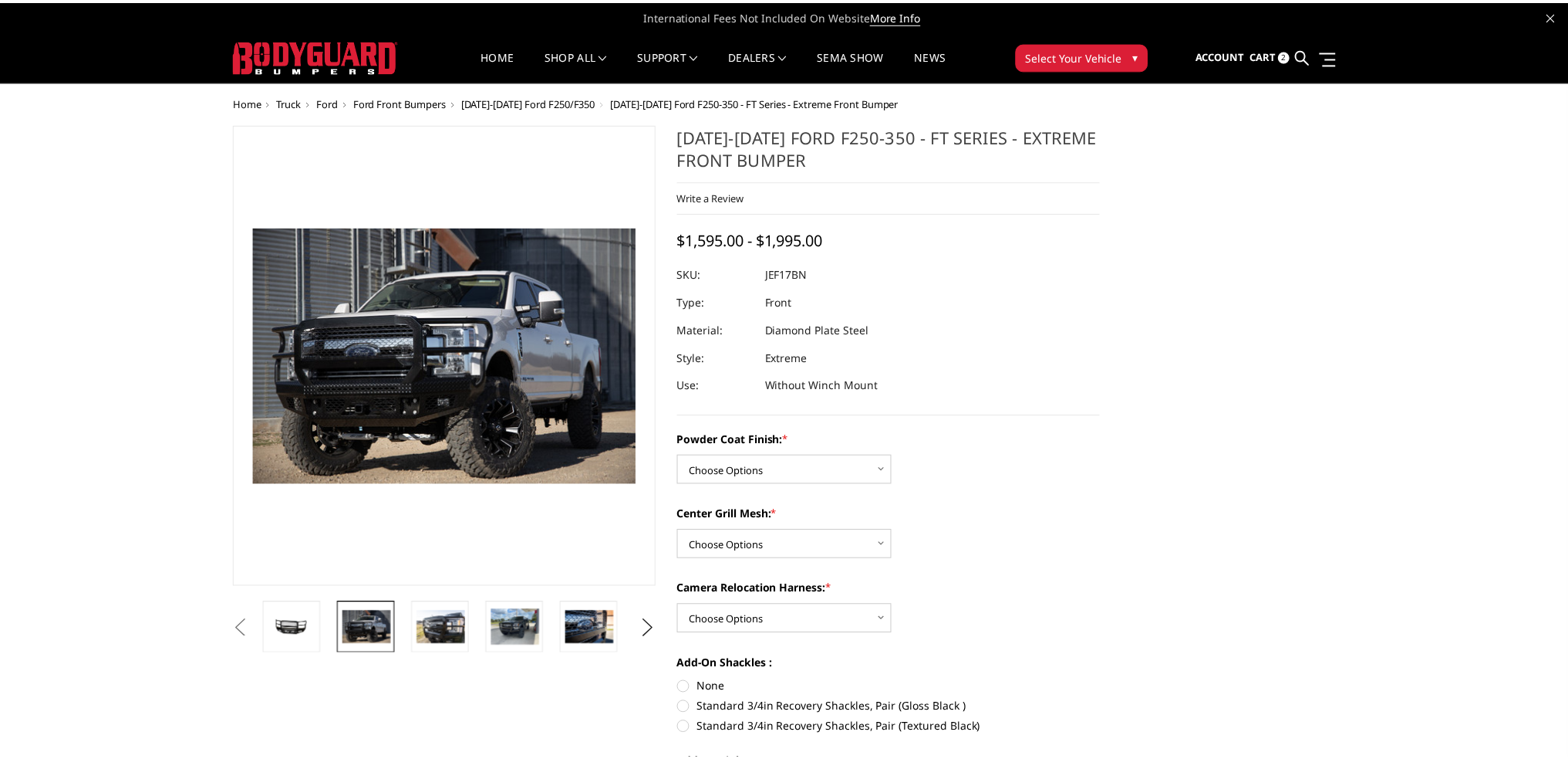
scroll to position [0, 220]
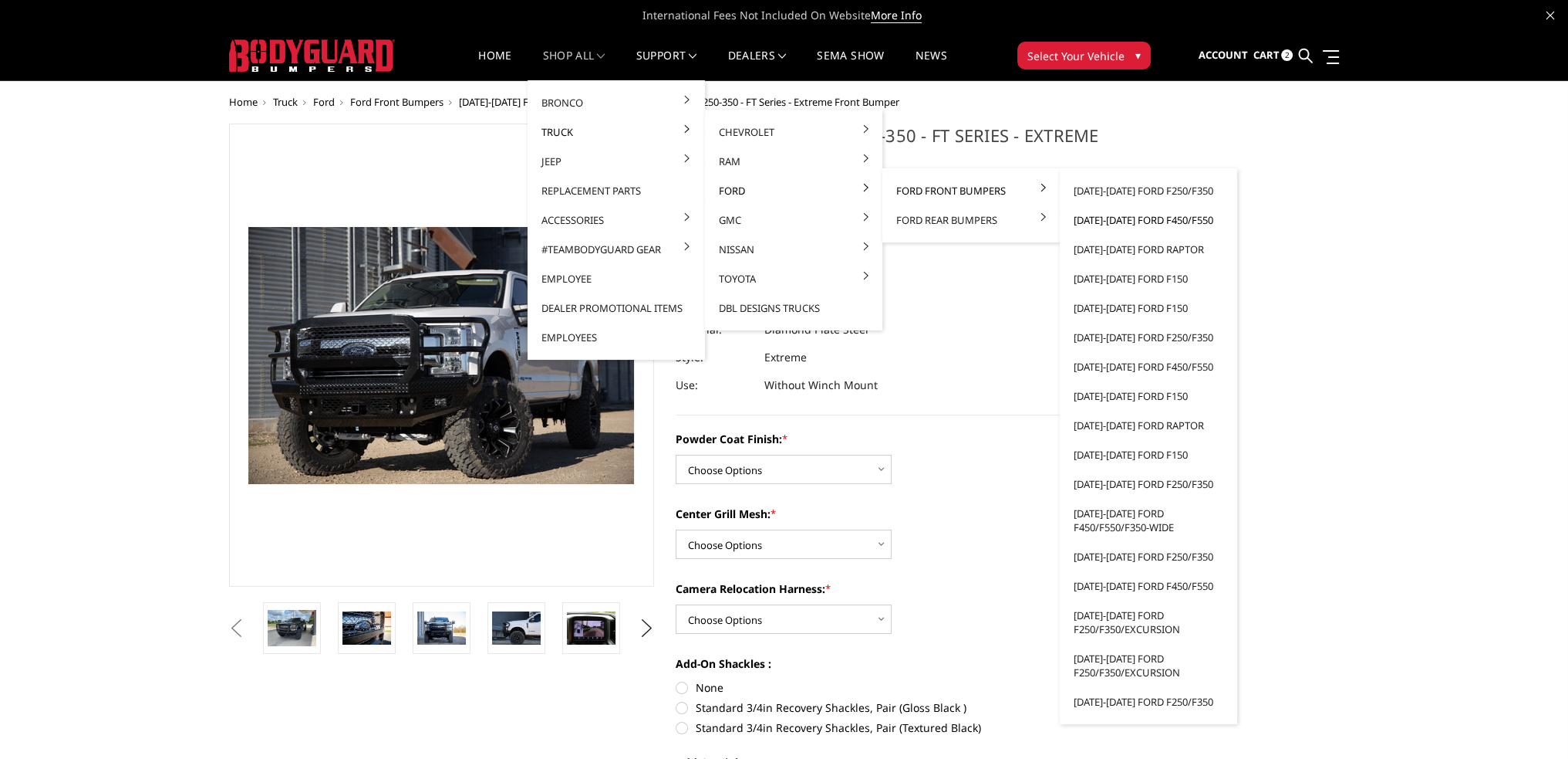
click at [1144, 222] on link "[DATE]-[DATE] Ford F450/F550" at bounding box center [1148, 220] width 165 height 29
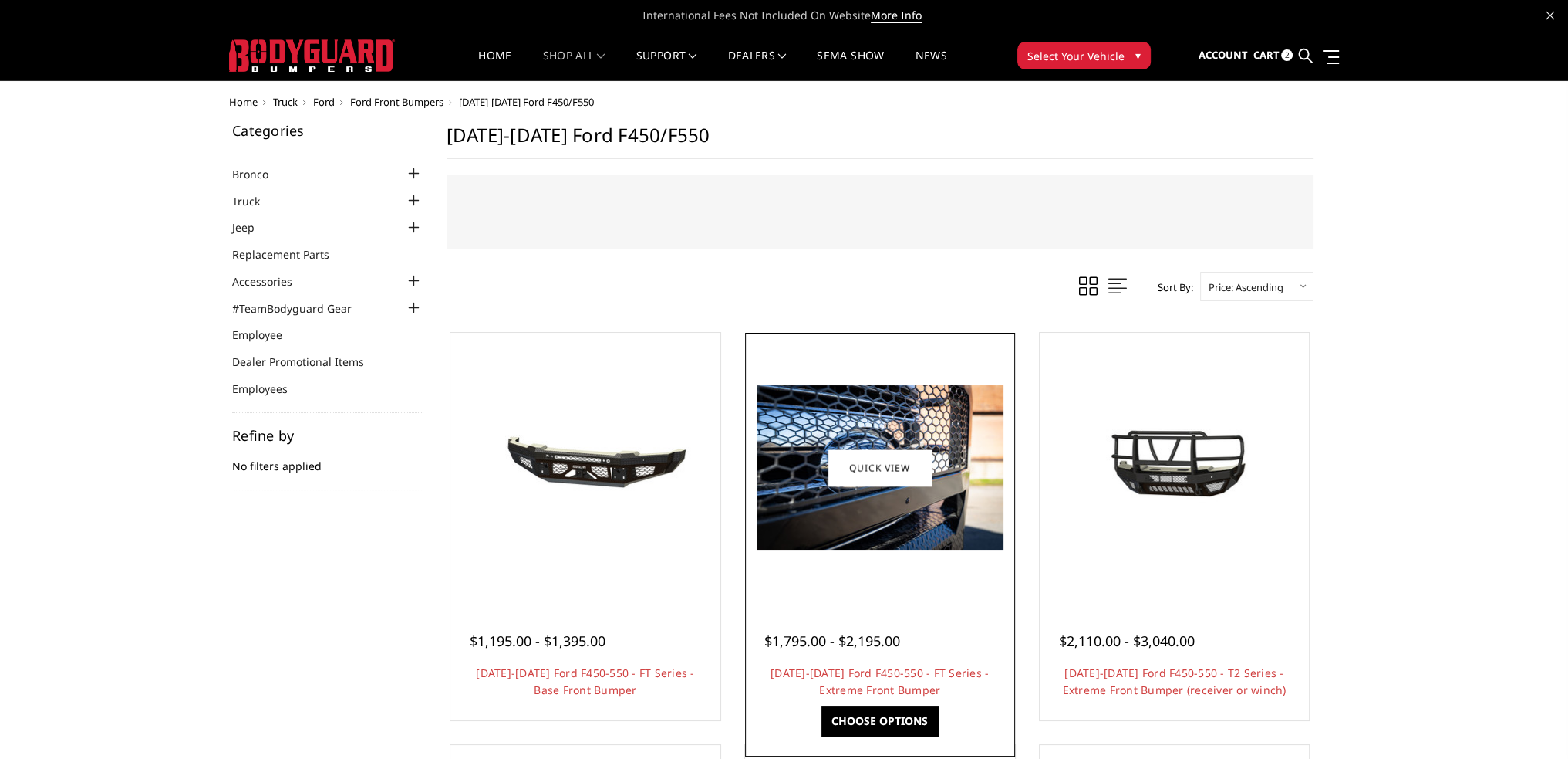
click at [862, 661] on div "$1,795.00 - $2,195.00 2023-2025 Ford F450-550 - FT Series - Extreme Front Bumpe…" at bounding box center [880, 657] width 262 height 117
click at [864, 666] on link "2023-2025 Ford F450-550 - FT Series - Extreme Front Bumper" at bounding box center [880, 682] width 219 height 32
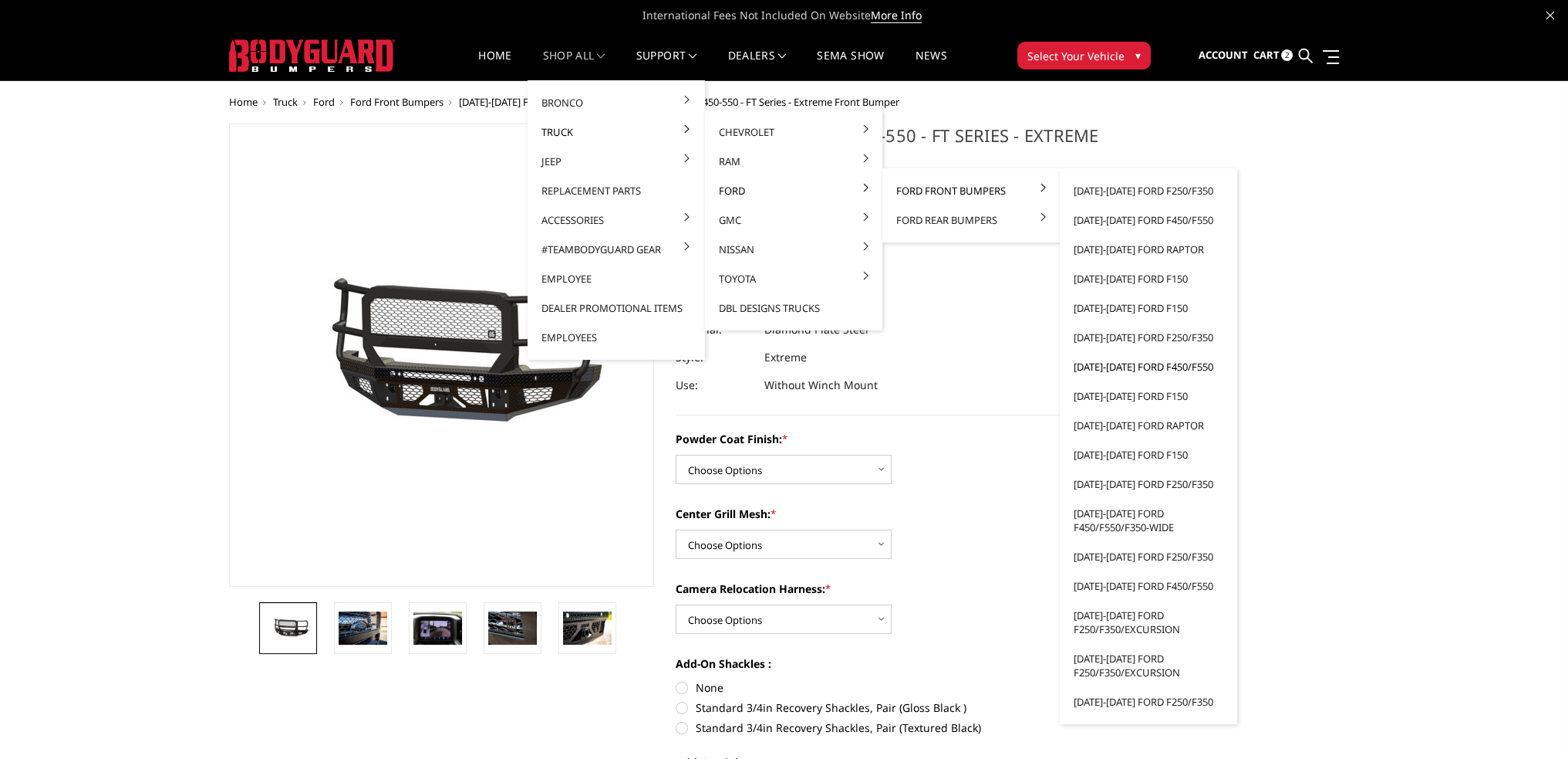
click at [1139, 363] on link "[DATE]-[DATE] Ford F450/F550" at bounding box center [1148, 366] width 165 height 29
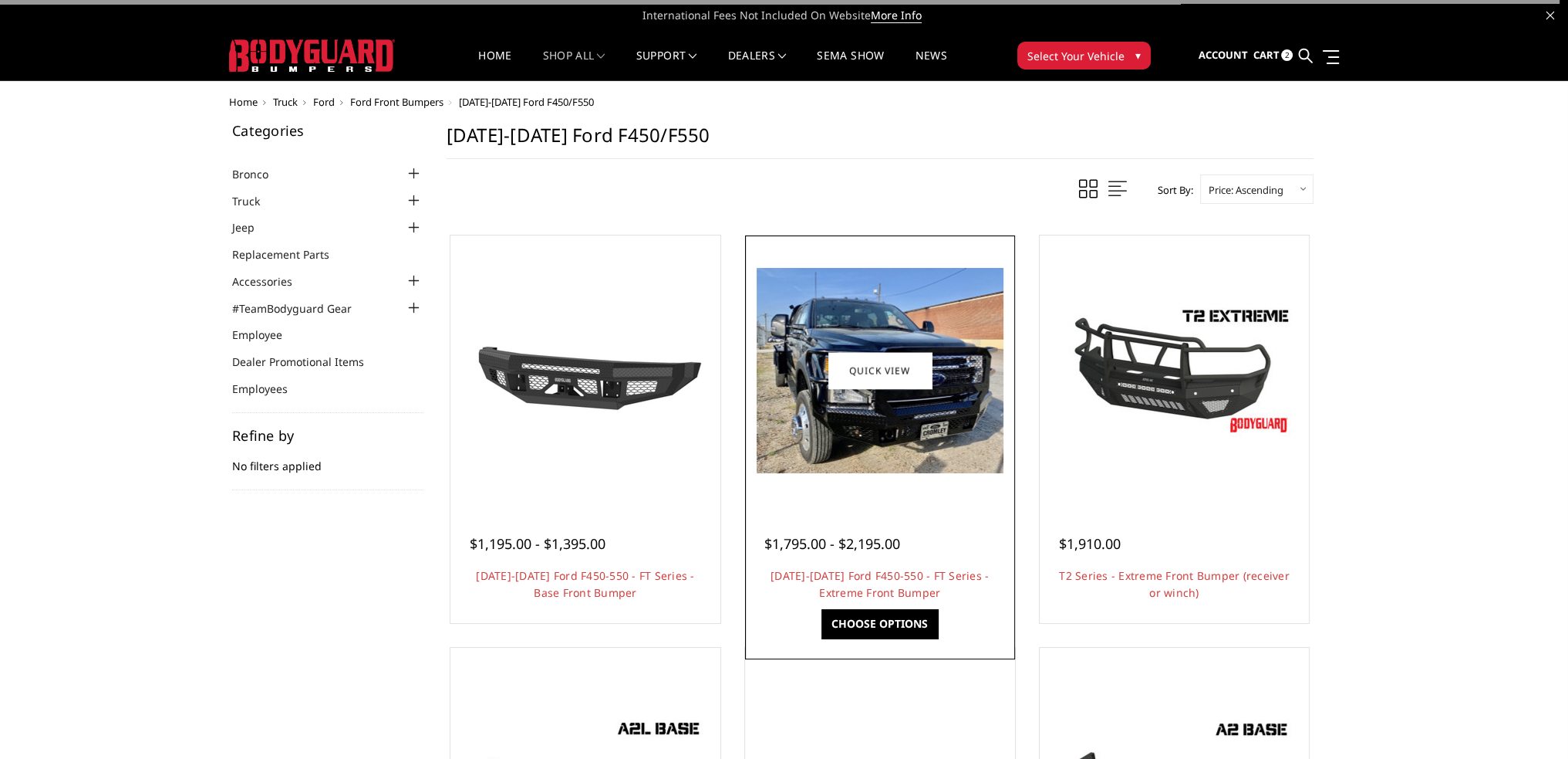
click at [877, 439] on img at bounding box center [880, 370] width 246 height 205
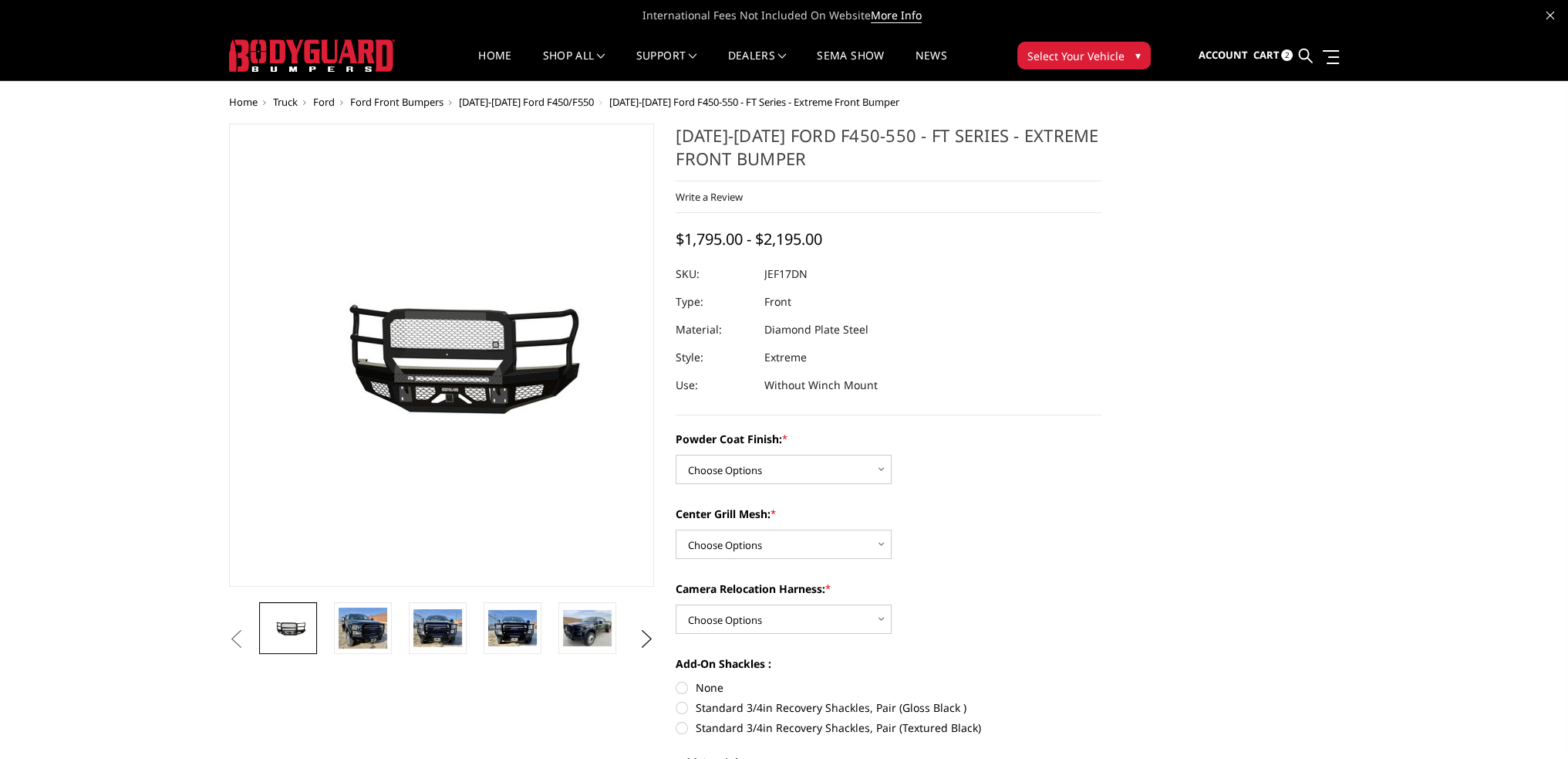
click at [395, 617] on li at bounding box center [368, 627] width 75 height 51
drag, startPoint x: 383, startPoint y: 626, endPoint x: 384, endPoint y: 608, distance: 18.0
click at [381, 626] on img at bounding box center [363, 628] width 49 height 40
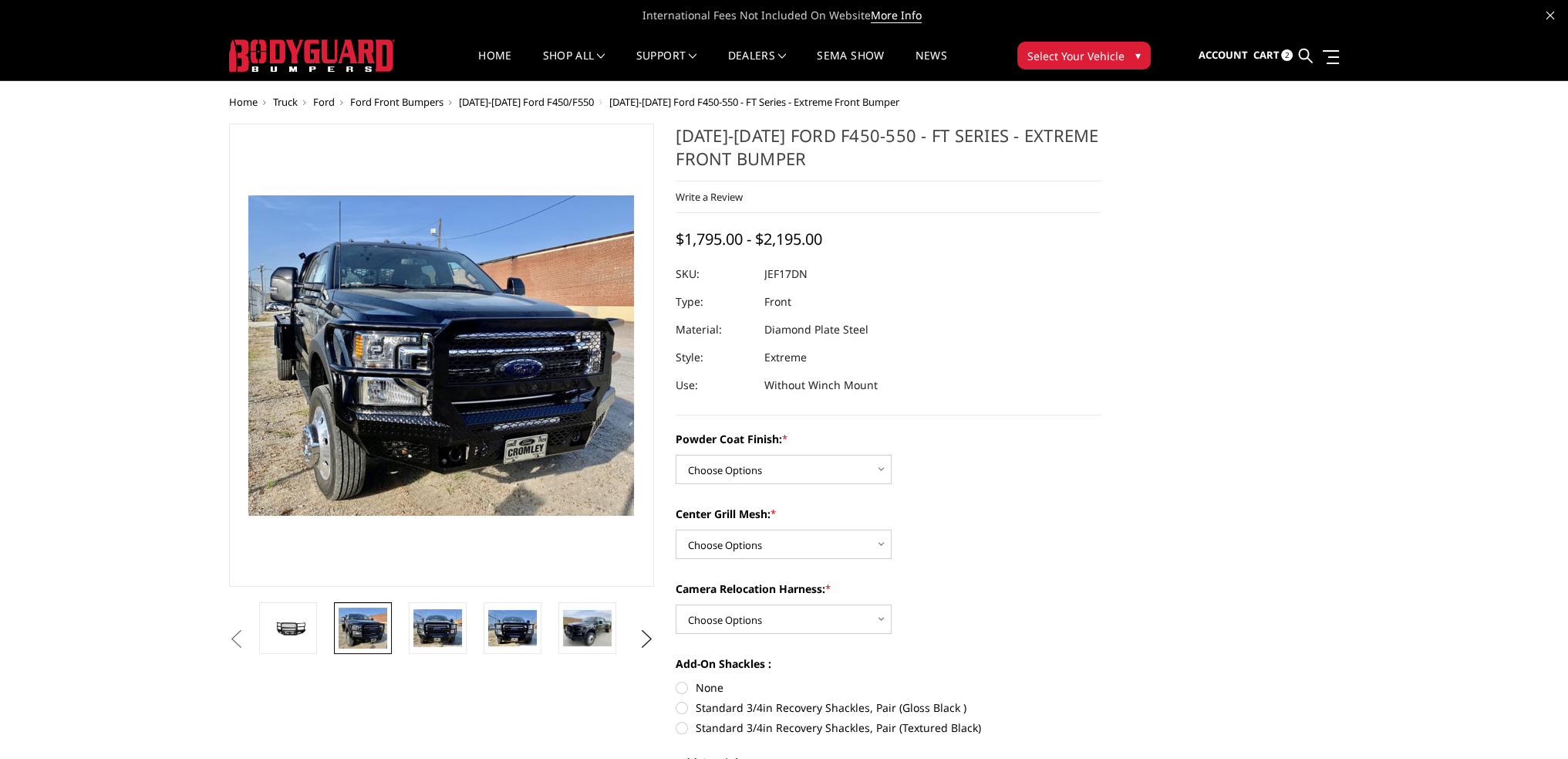
click at [419, 507] on img at bounding box center [472, 237] width 988 height 820
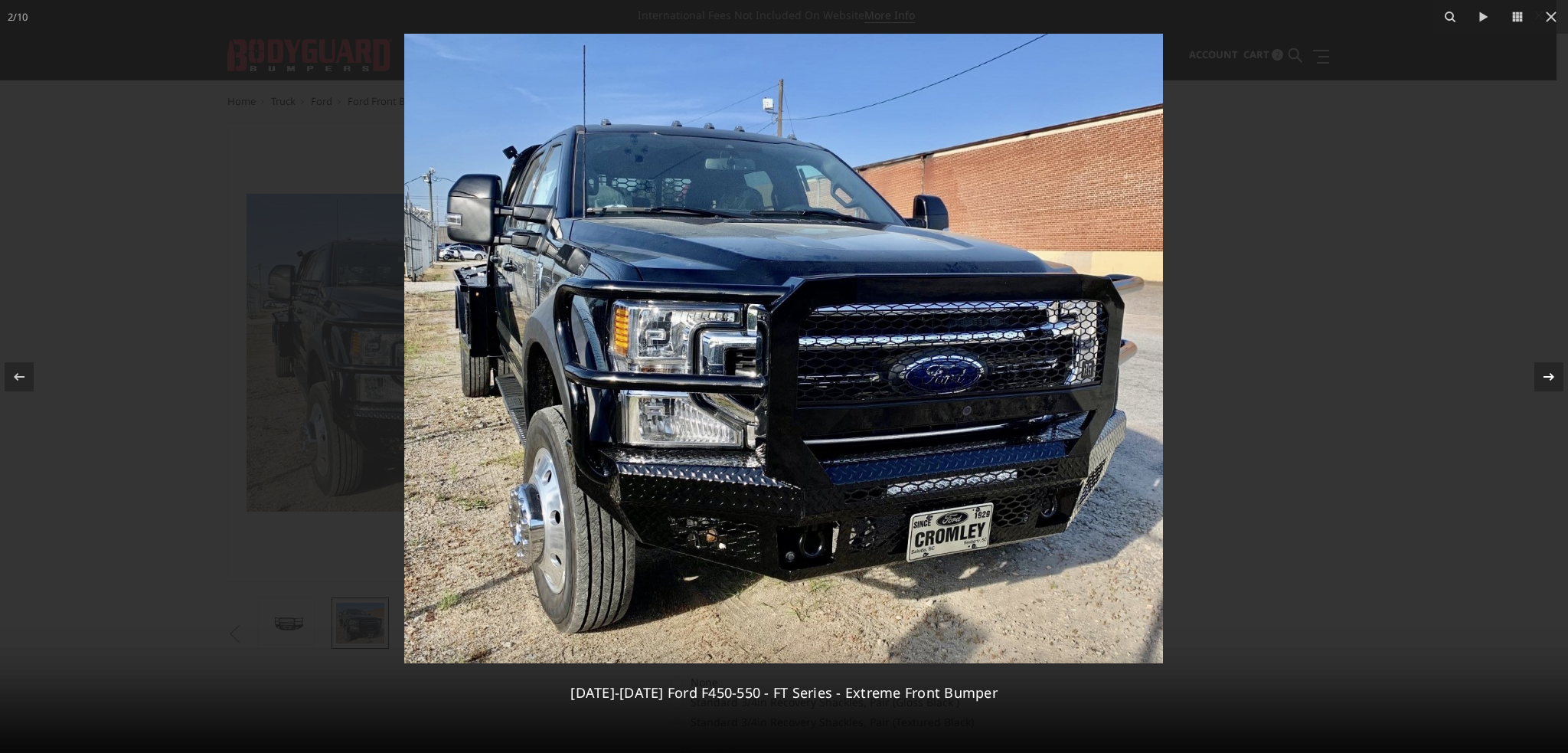
click at [1546, 373] on icon at bounding box center [1549, 376] width 18 height 18
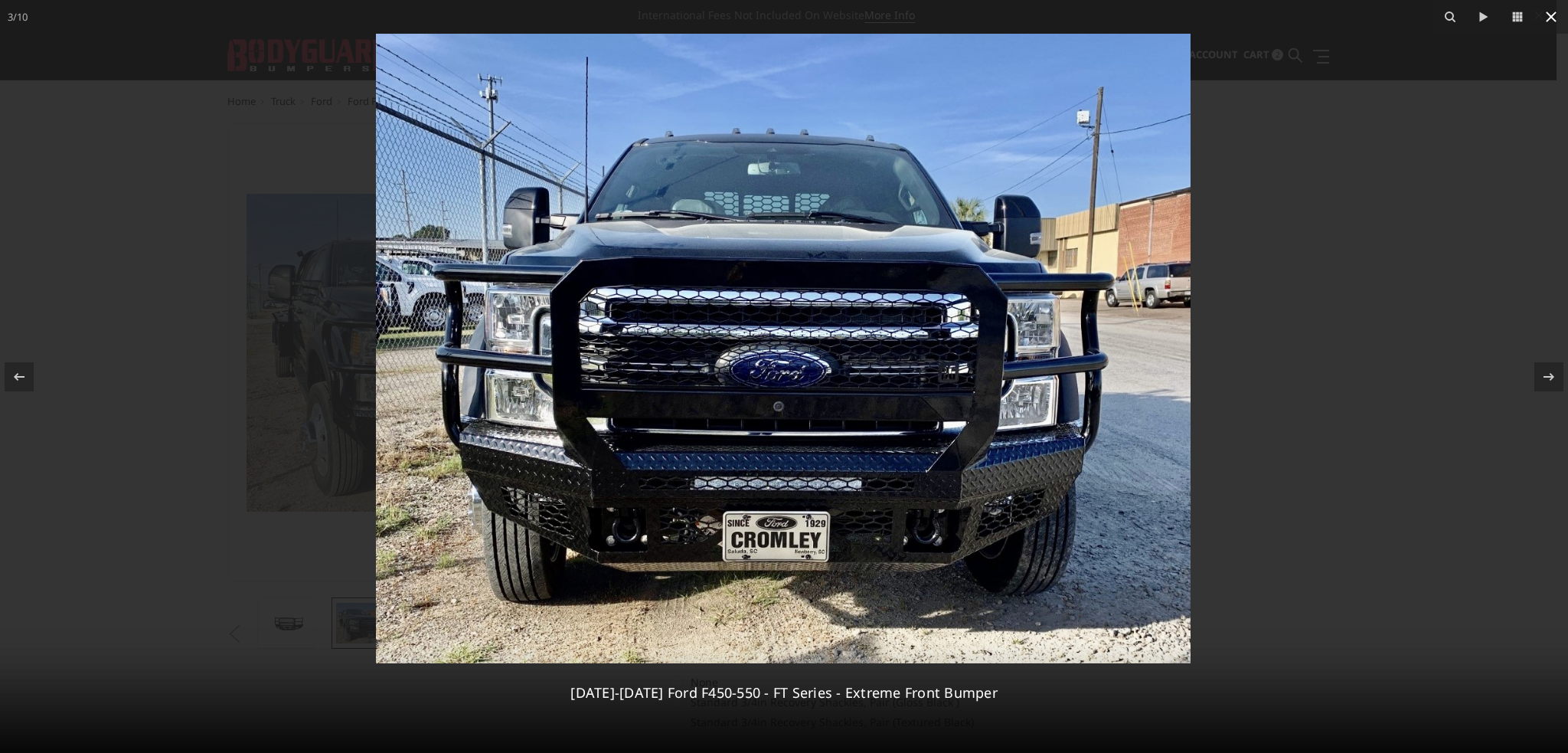
click at [1550, 14] on icon at bounding box center [1551, 17] width 11 height 11
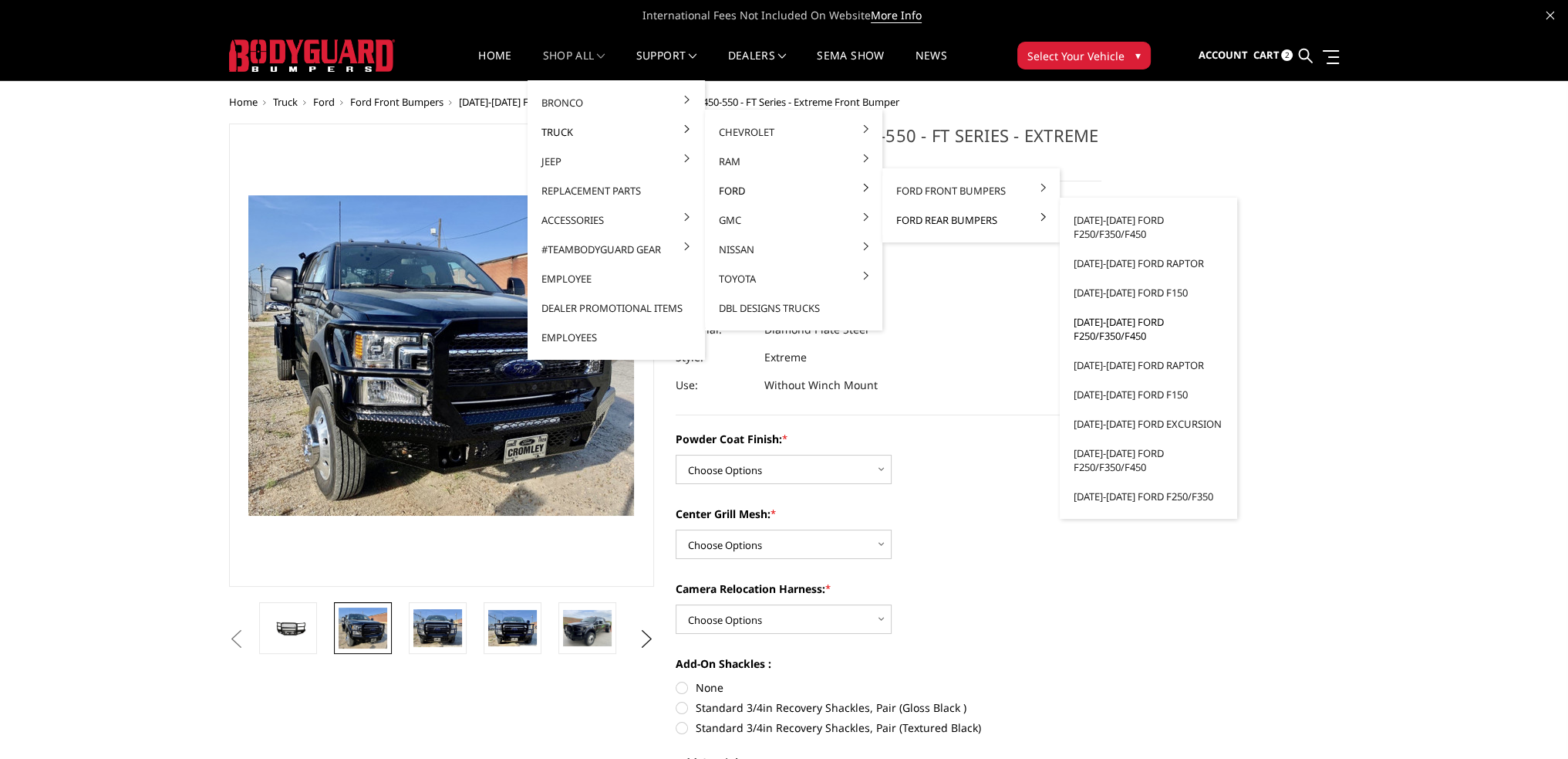
click at [1102, 330] on link "[DATE]-[DATE] Ford F250/F350/F450" at bounding box center [1148, 328] width 165 height 43
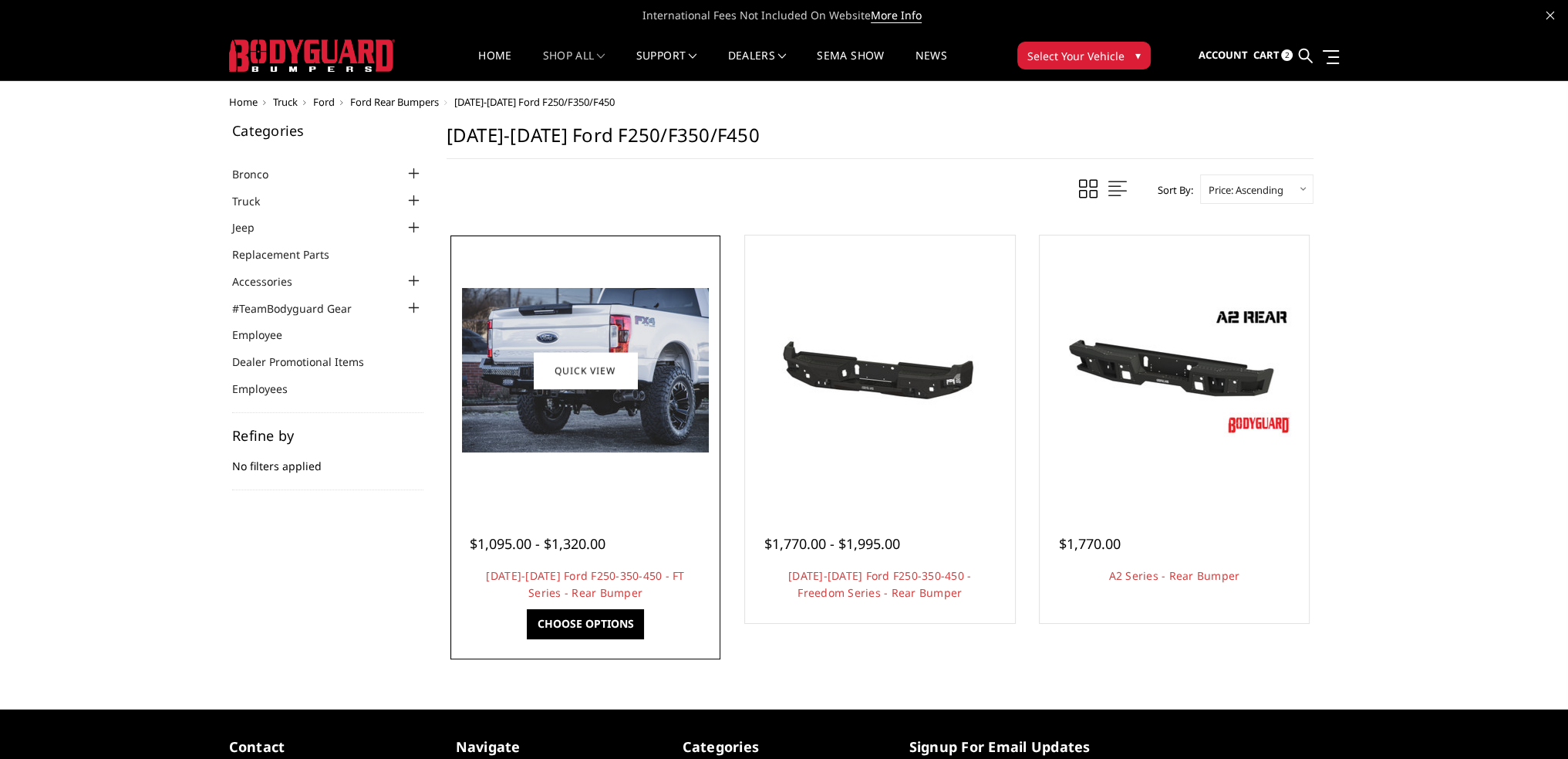
click at [571, 472] on div at bounding box center [585, 370] width 262 height 263
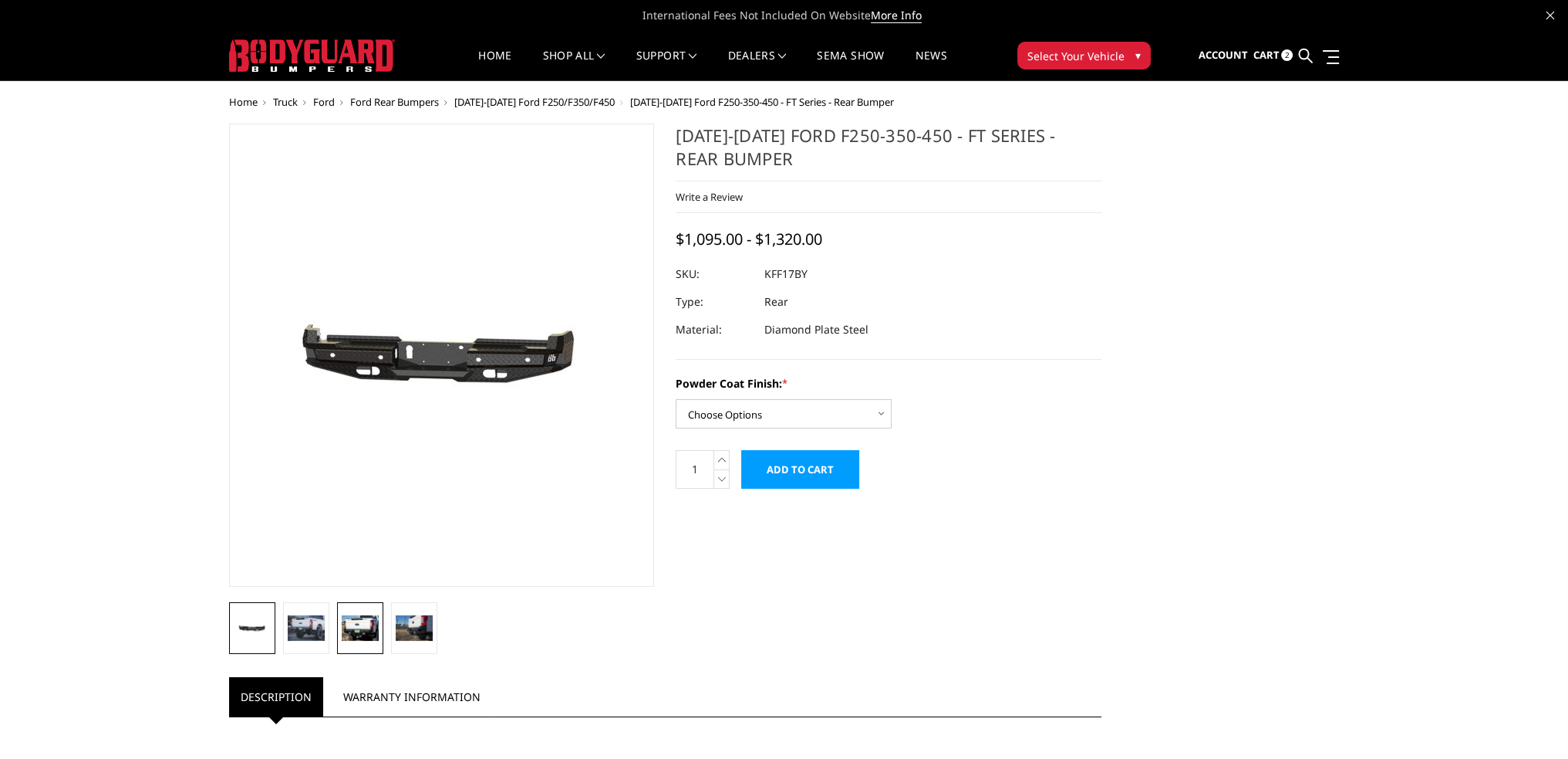
click at [368, 618] on img at bounding box center [360, 627] width 37 height 24
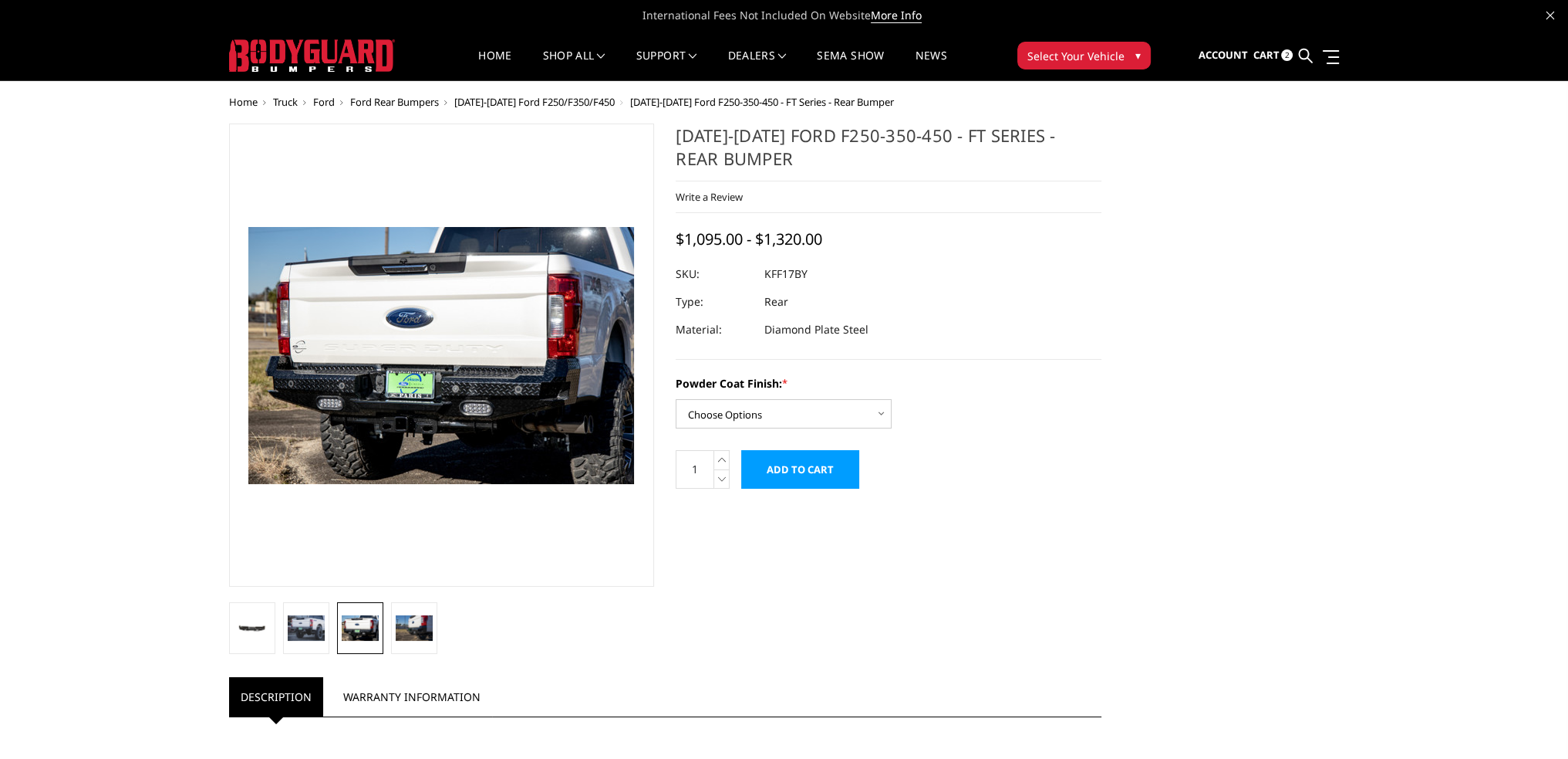
click at [421, 440] on img at bounding box center [469, 320] width 988 height 658
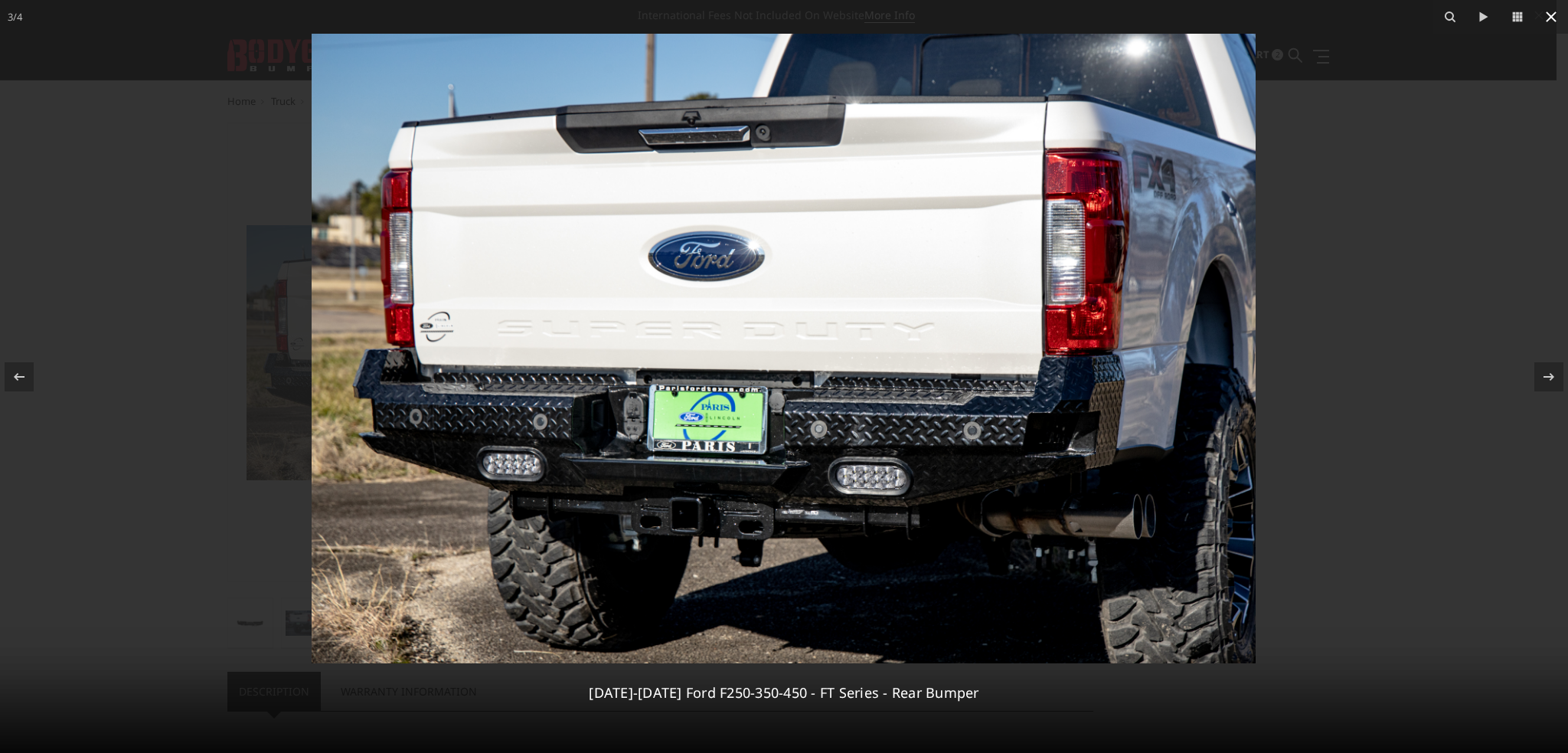
click at [1551, 14] on icon at bounding box center [1551, 17] width 18 height 18
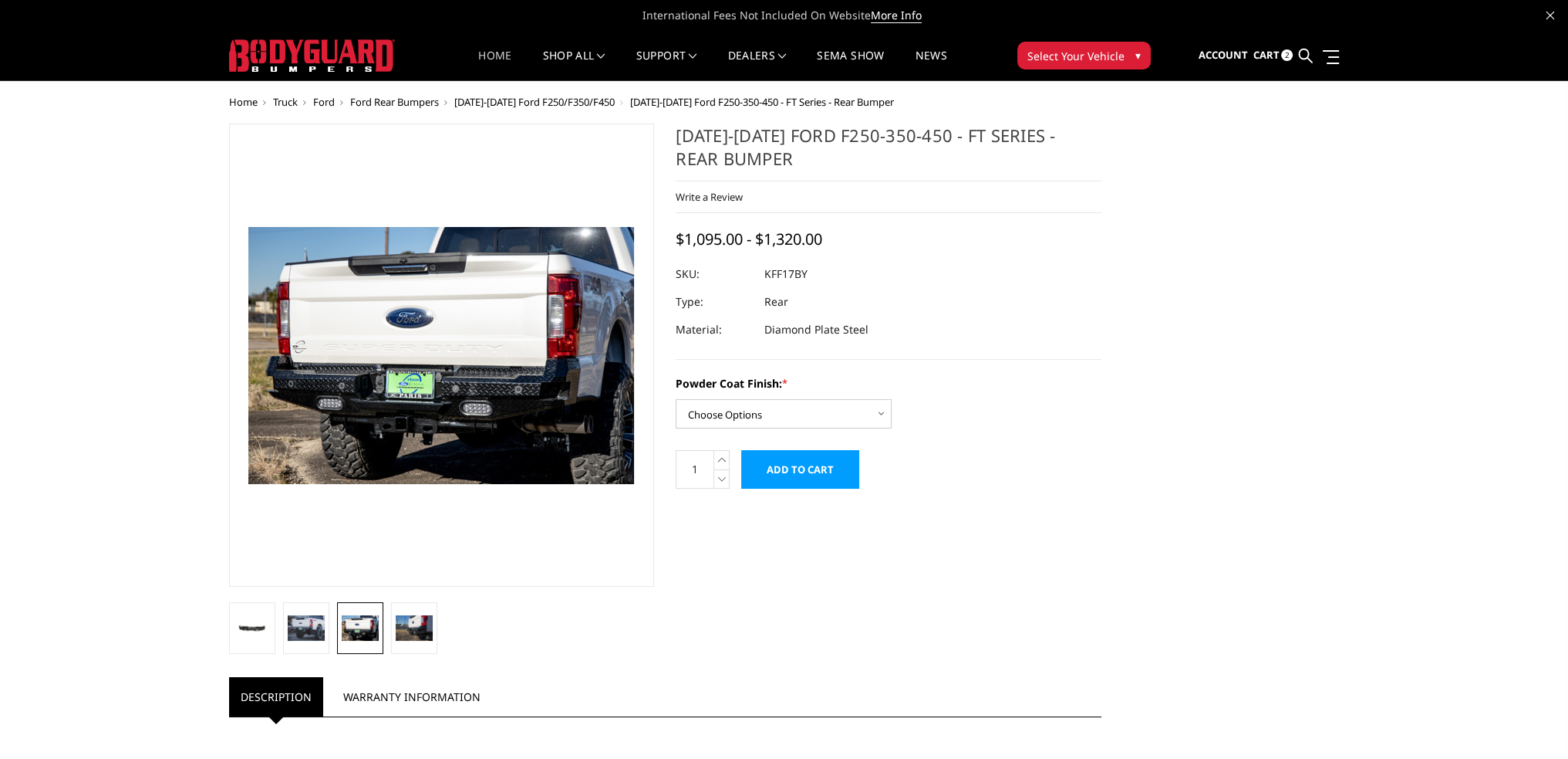
click at [492, 57] on link "Home" at bounding box center [495, 66] width 33 height 30
